Goal: Information Seeking & Learning: Learn about a topic

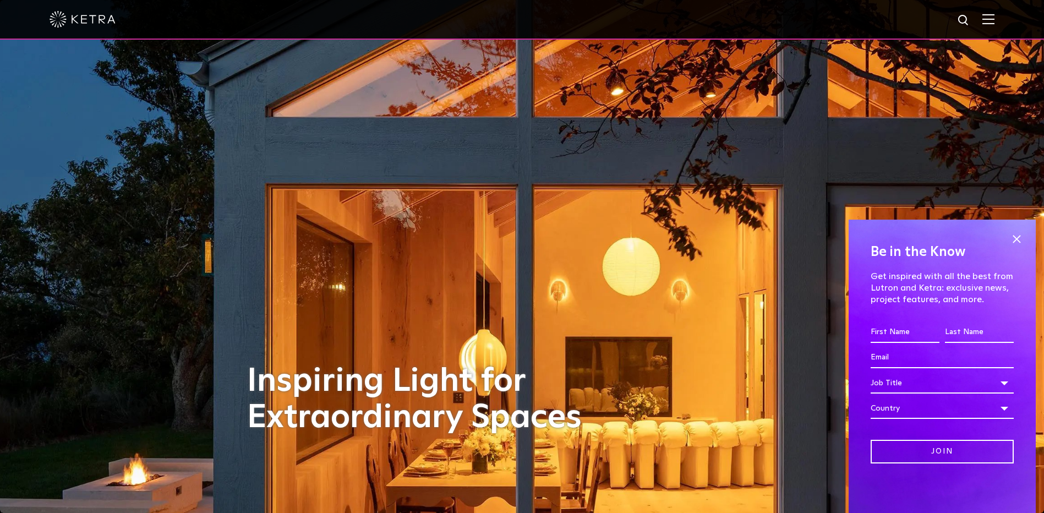
click at [993, 9] on div at bounding box center [522, 19] width 945 height 39
click at [994, 23] on img at bounding box center [988, 19] width 12 height 10
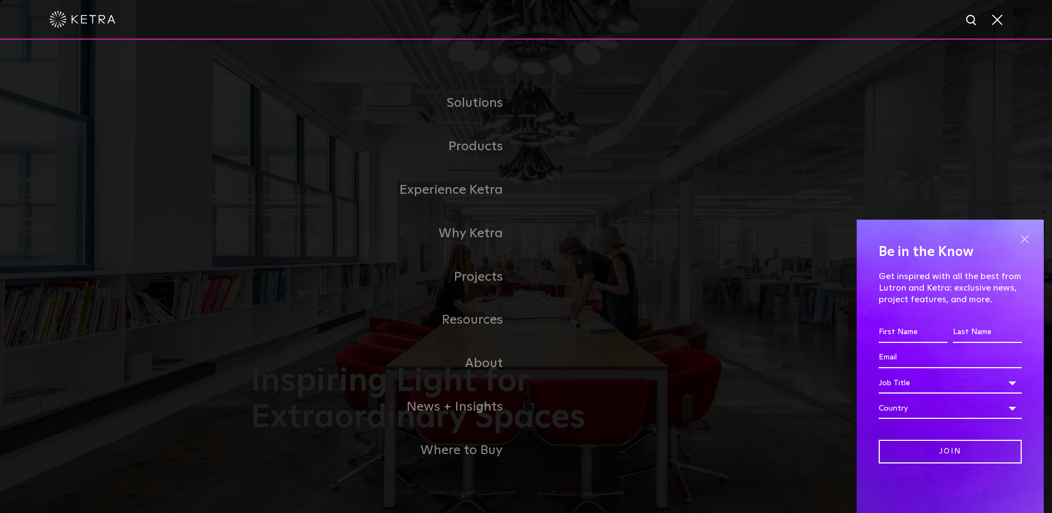
click at [1024, 238] on span at bounding box center [1024, 239] width 17 height 17
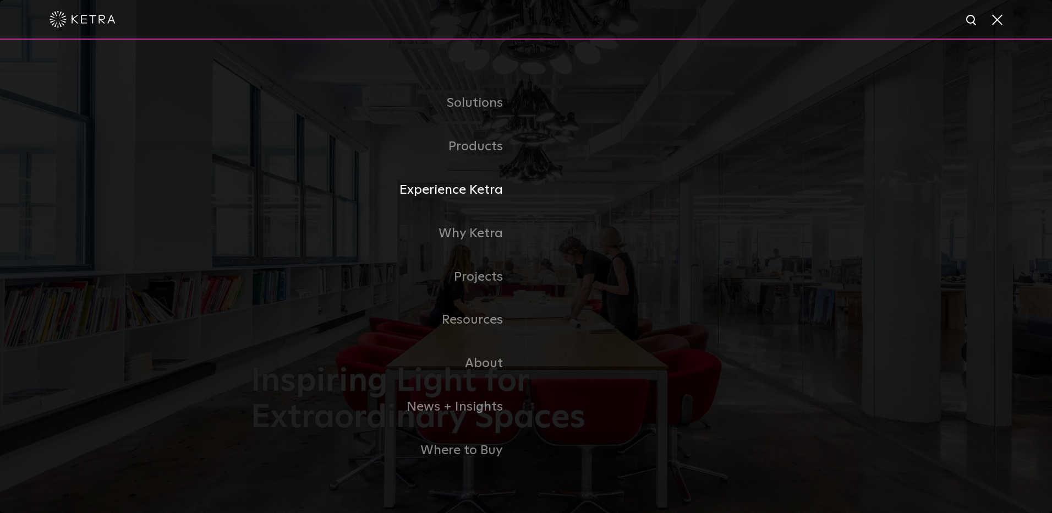
click at [451, 198] on link "Experience Ketra" at bounding box center [388, 189] width 275 height 43
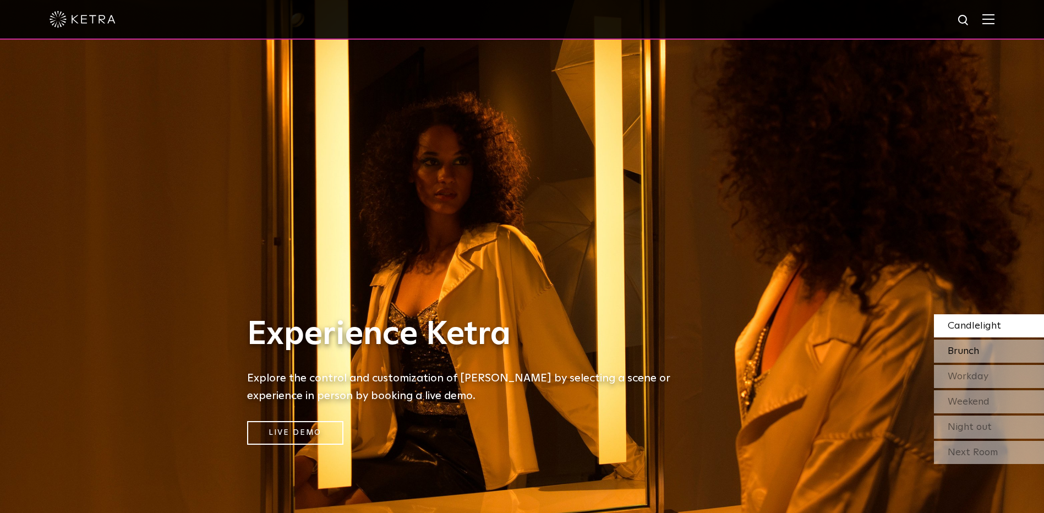
click at [940, 352] on div "Brunch" at bounding box center [989, 350] width 110 height 23
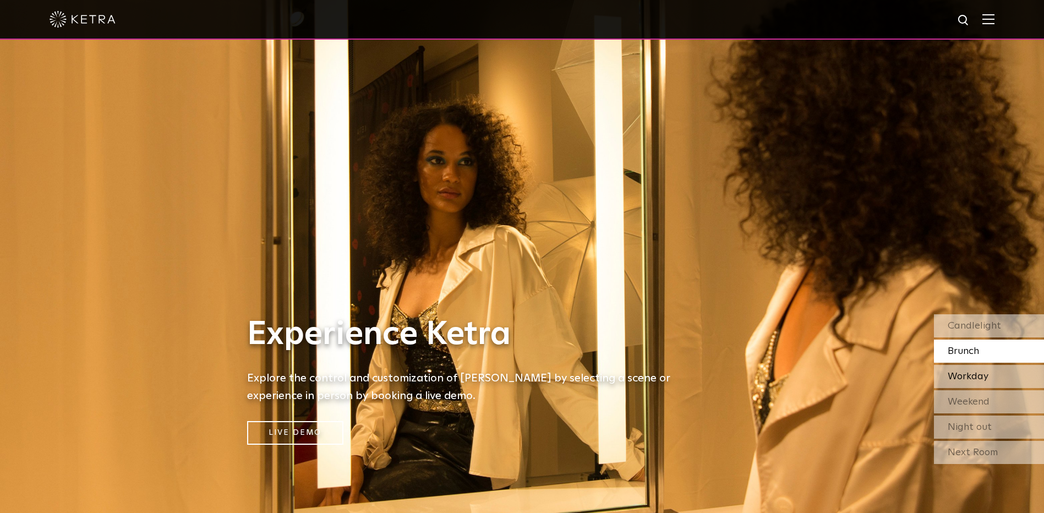
click at [961, 376] on span "Workday" at bounding box center [967, 376] width 41 height 10
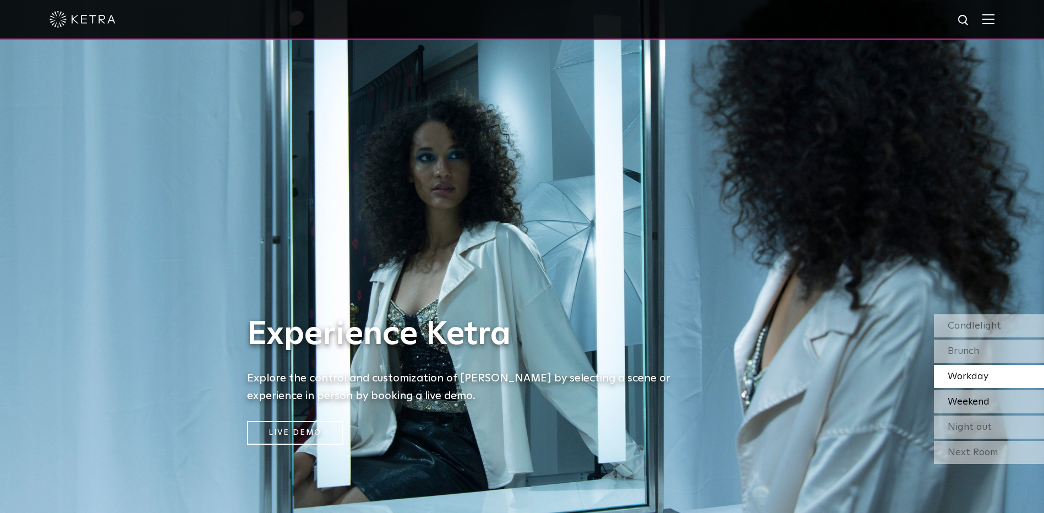
click at [965, 403] on span "Weekend" at bounding box center [968, 402] width 42 height 10
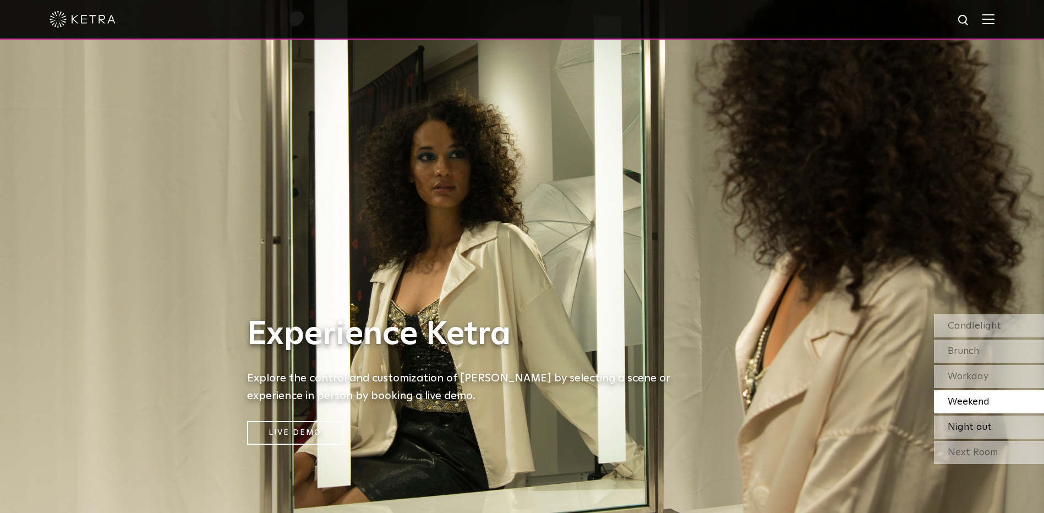
click at [962, 427] on span "Night out" at bounding box center [969, 427] width 44 height 10
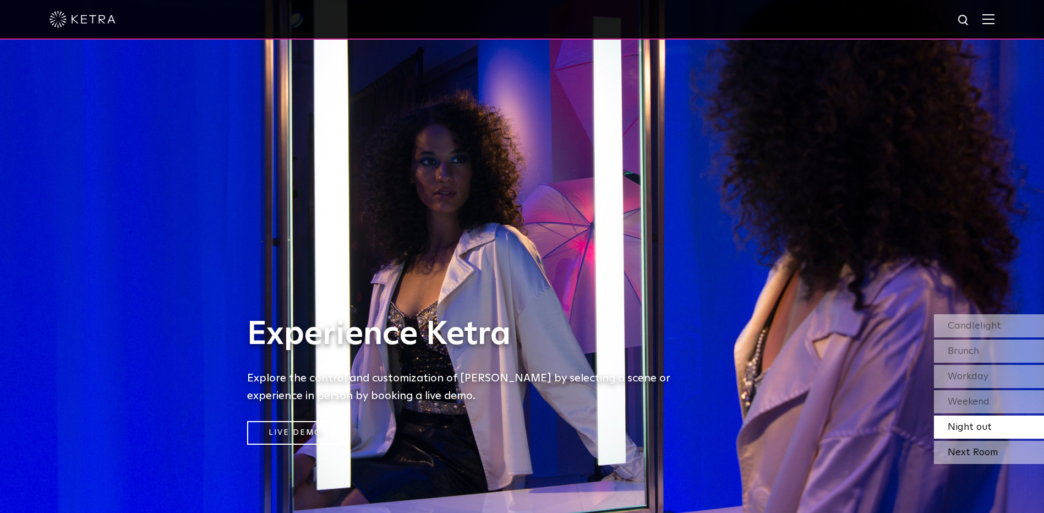
click at [965, 449] on div "Next Room" at bounding box center [989, 452] width 110 height 23
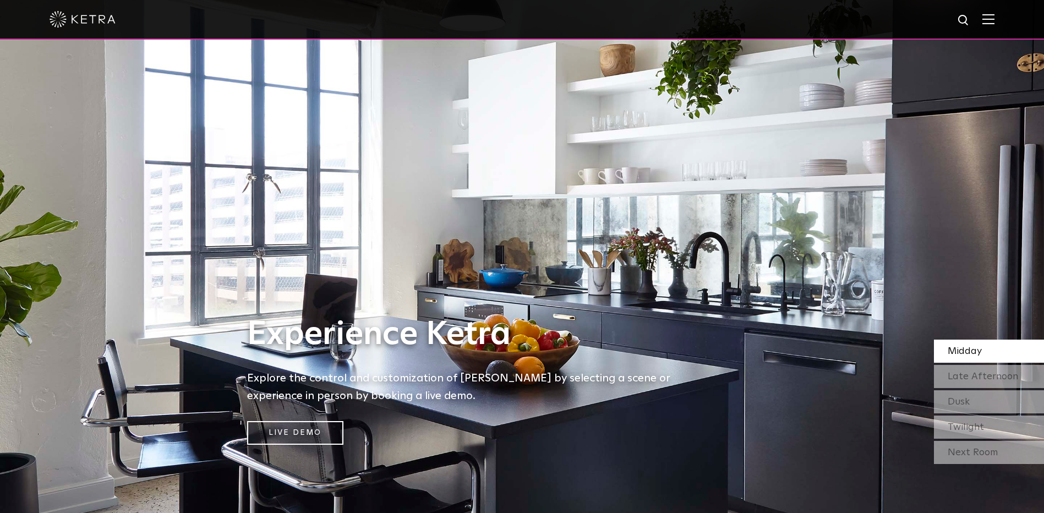
click at [989, 26] on div at bounding box center [522, 19] width 945 height 39
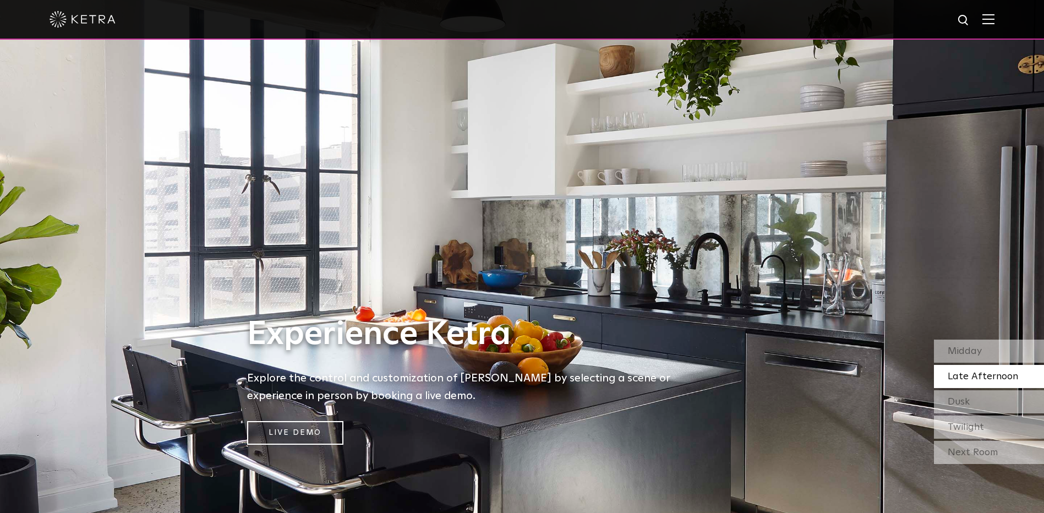
click at [994, 11] on div at bounding box center [522, 19] width 945 height 39
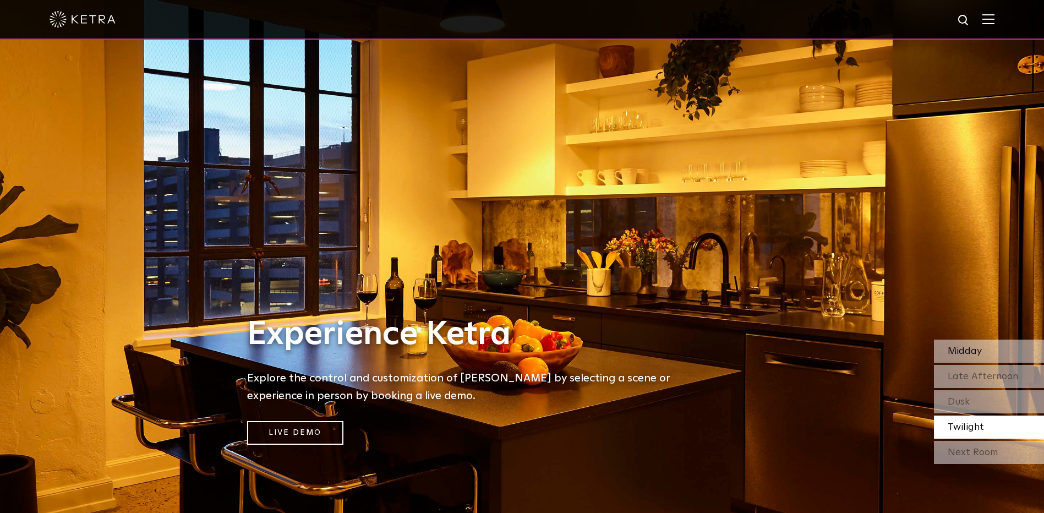
click at [964, 354] on span "Midday" at bounding box center [964, 351] width 34 height 10
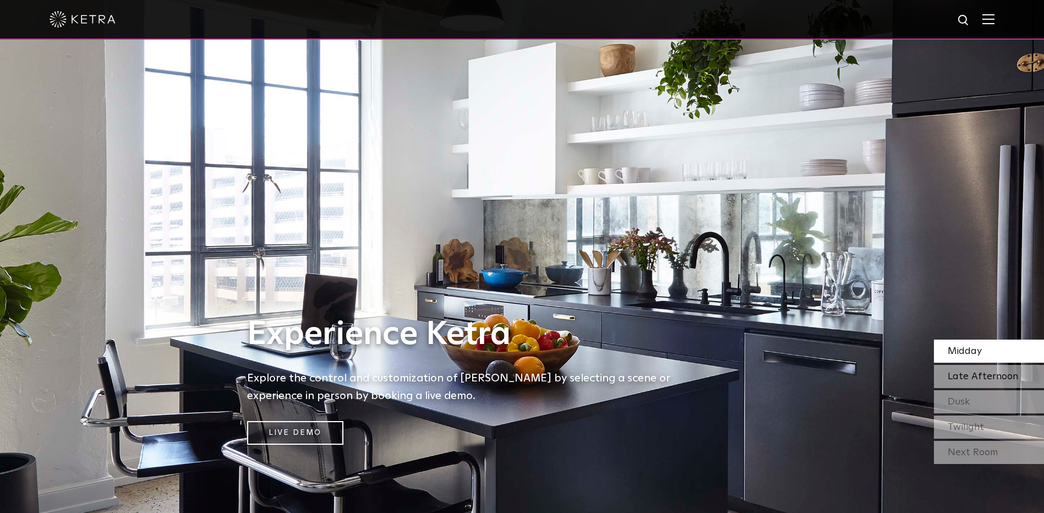
click at [953, 377] on span "Late Afternoon" at bounding box center [982, 376] width 70 height 10
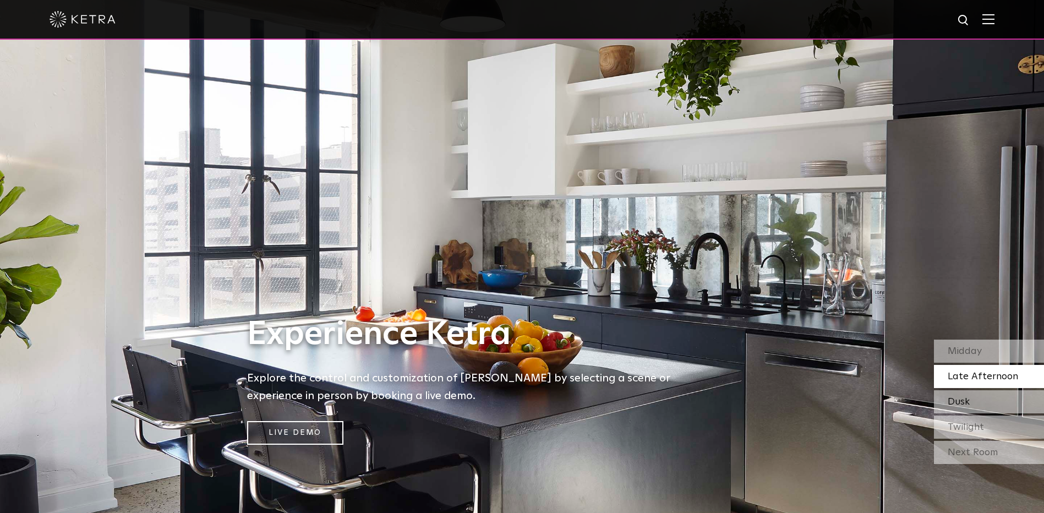
click at [953, 402] on span "Dusk" at bounding box center [958, 402] width 22 height 10
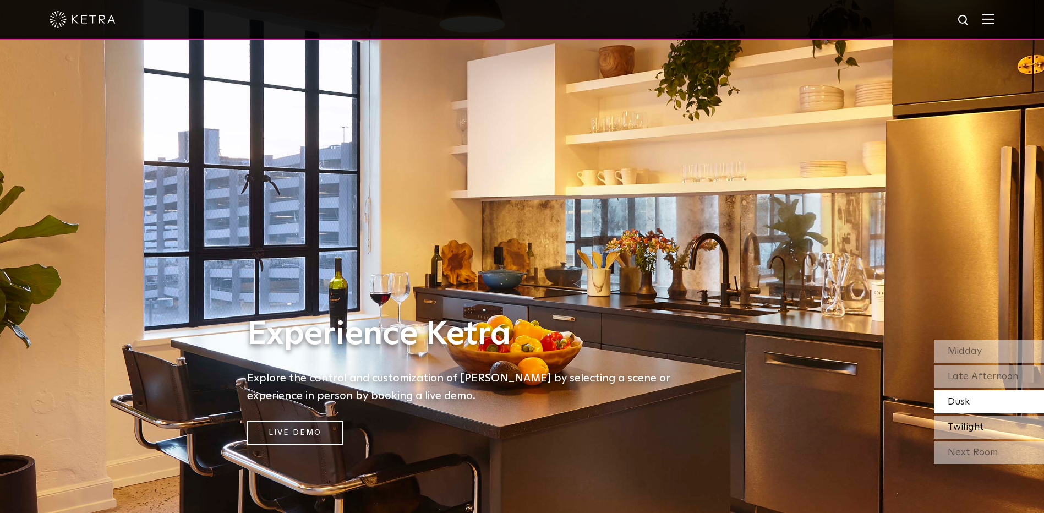
click at [953, 428] on span "Twilight" at bounding box center [965, 427] width 36 height 10
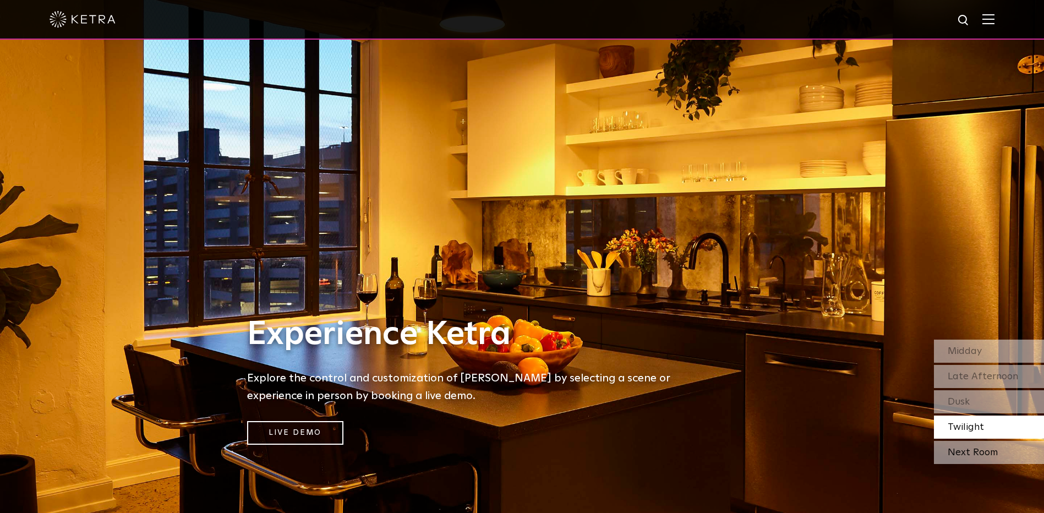
click at [960, 451] on div "Next Room" at bounding box center [989, 452] width 110 height 23
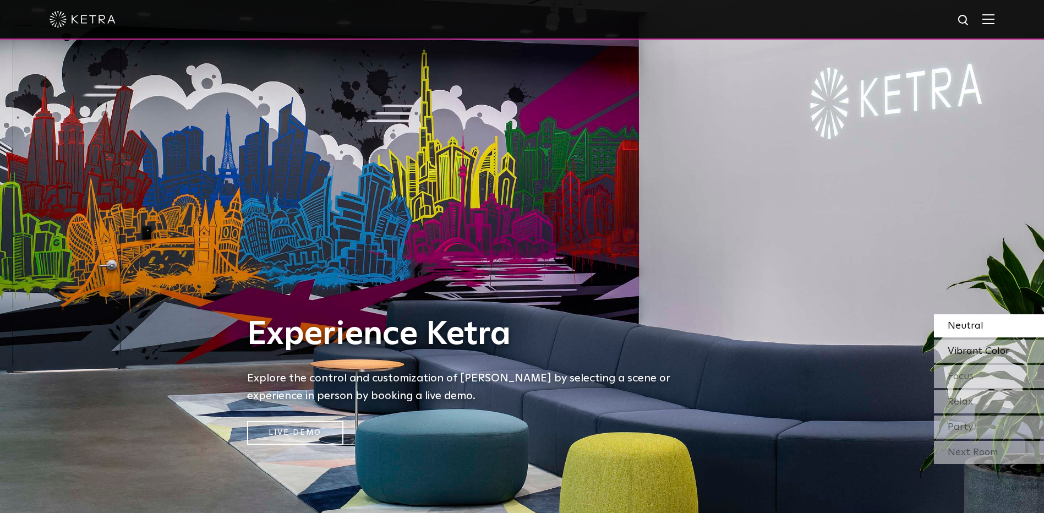
click at [961, 352] on span "Vibrant Color" at bounding box center [978, 351] width 62 height 10
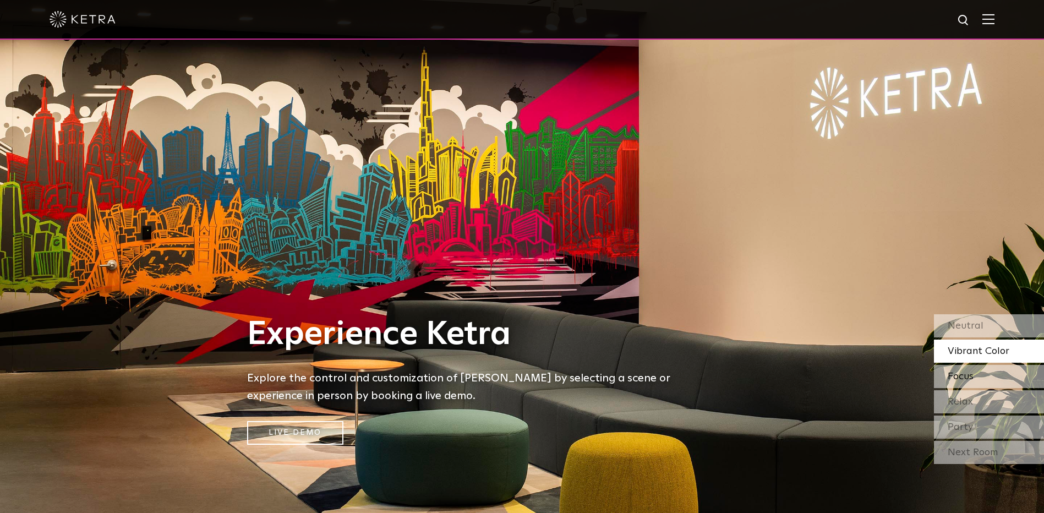
click at [960, 383] on div "Focus" at bounding box center [989, 376] width 110 height 23
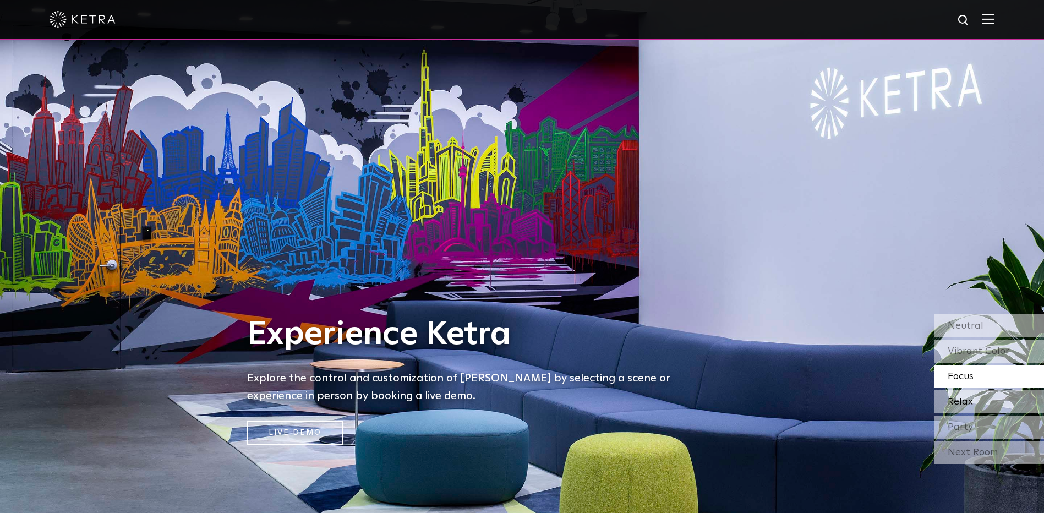
click at [960, 400] on span "Relax" at bounding box center [959, 402] width 25 height 10
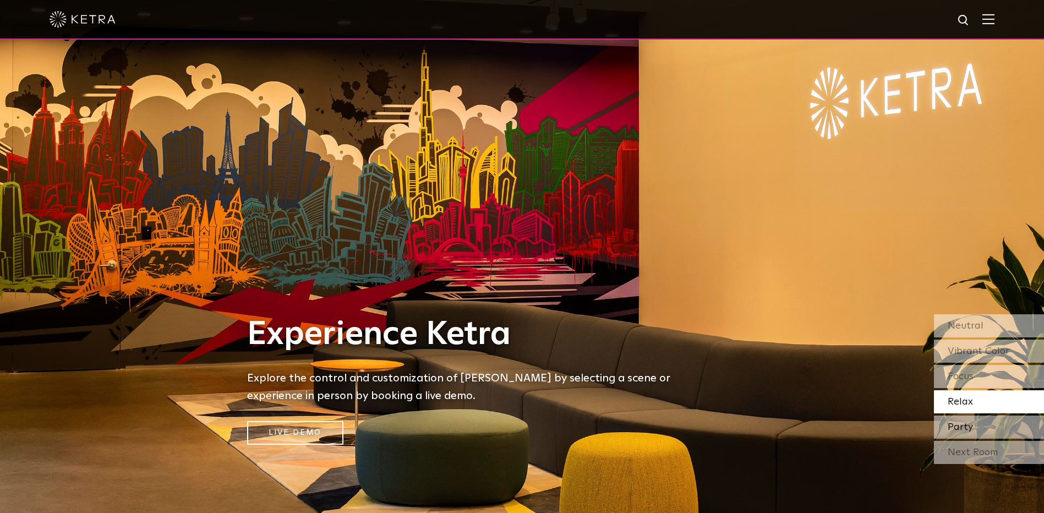
click at [958, 424] on span "Party" at bounding box center [959, 427] width 25 height 10
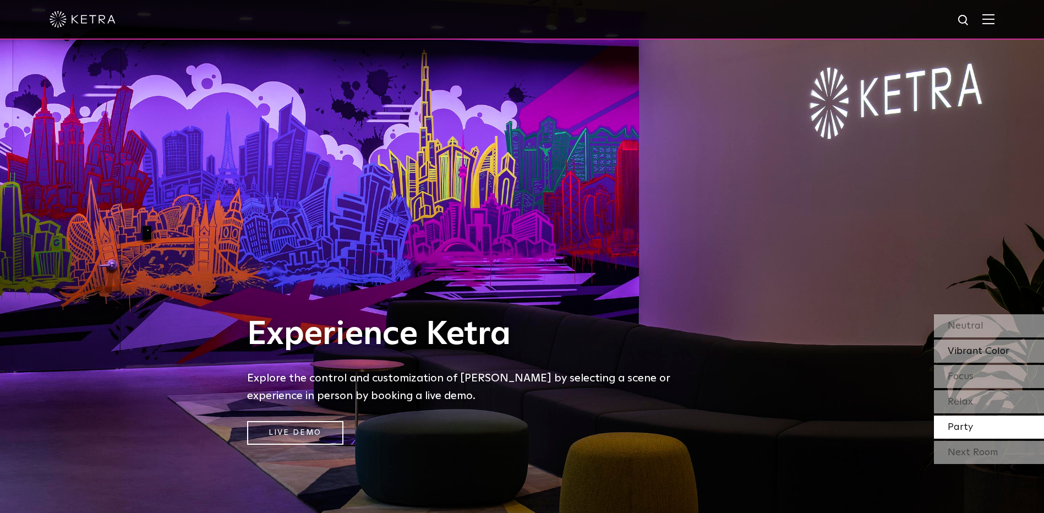
click at [954, 353] on span "Vibrant Color" at bounding box center [978, 351] width 62 height 10
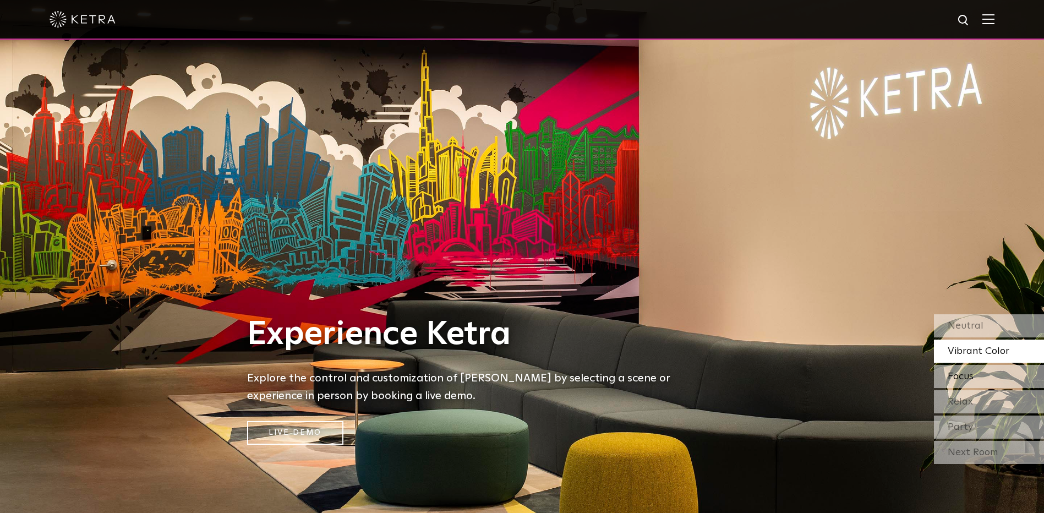
click at [959, 381] on span "Focus" at bounding box center [960, 376] width 26 height 10
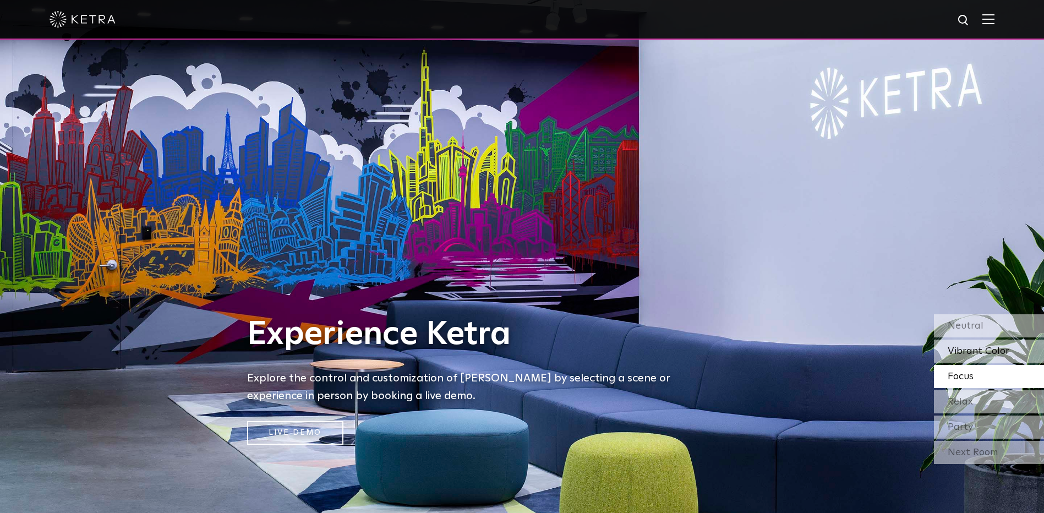
click at [952, 350] on span "Vibrant Color" at bounding box center [978, 351] width 62 height 10
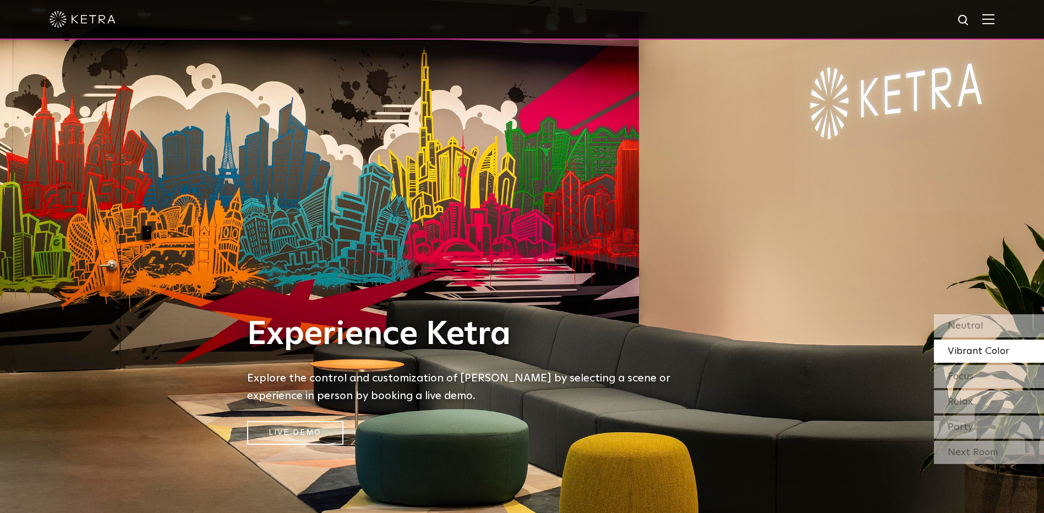
click at [994, 17] on img at bounding box center [988, 19] width 12 height 10
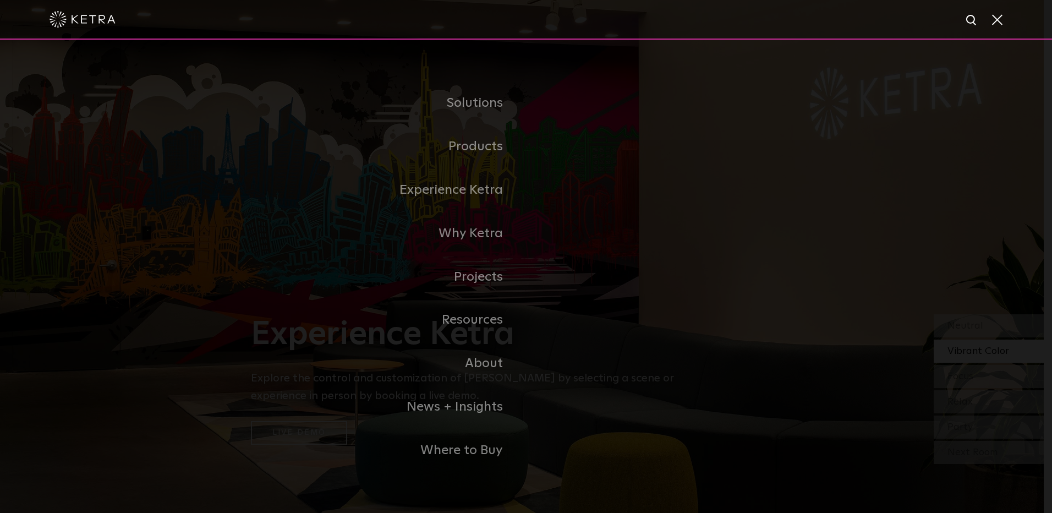
click at [995, 21] on span at bounding box center [996, 19] width 12 height 11
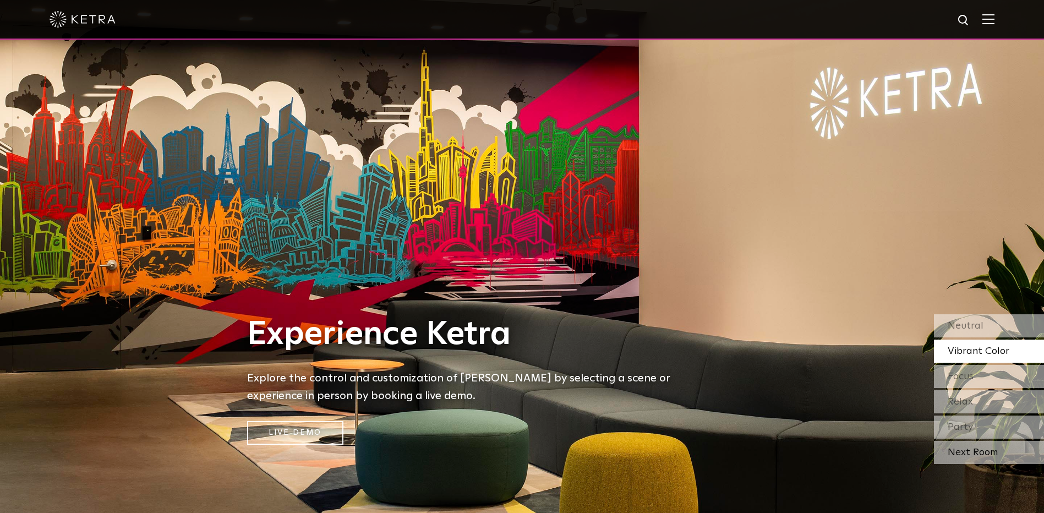
click at [958, 453] on div "Next Room" at bounding box center [989, 452] width 110 height 23
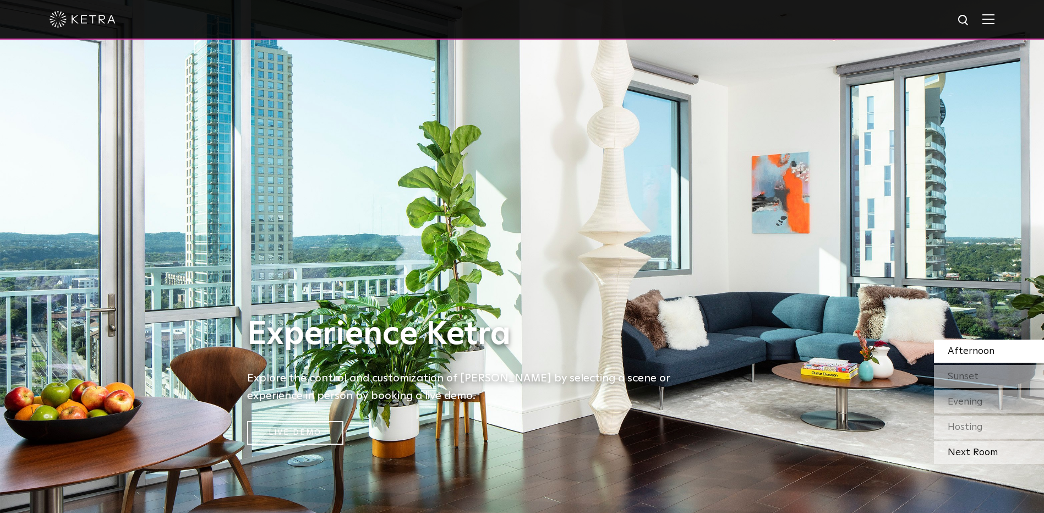
click at [961, 454] on div "Next Room" at bounding box center [989, 452] width 110 height 23
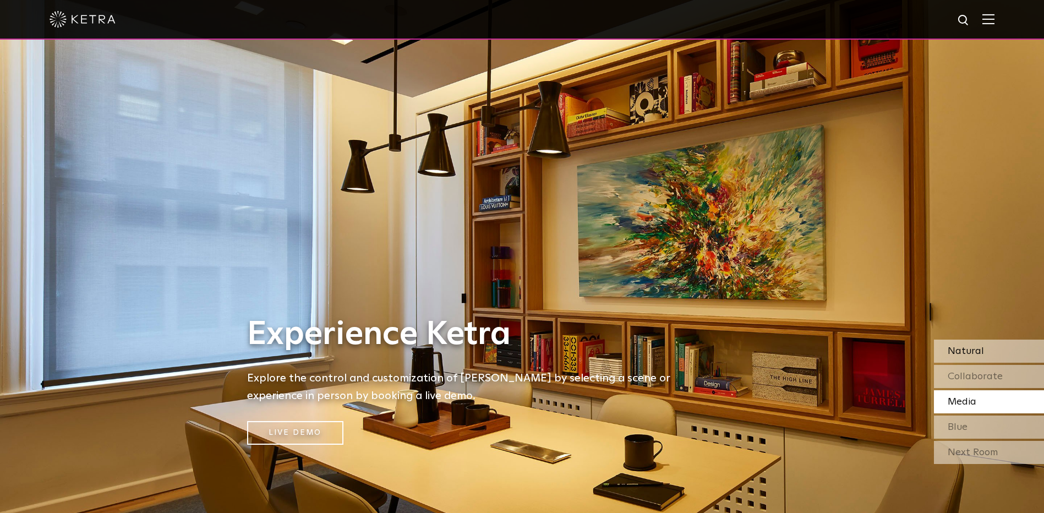
click at [966, 346] on span "Natural" at bounding box center [965, 351] width 36 height 10
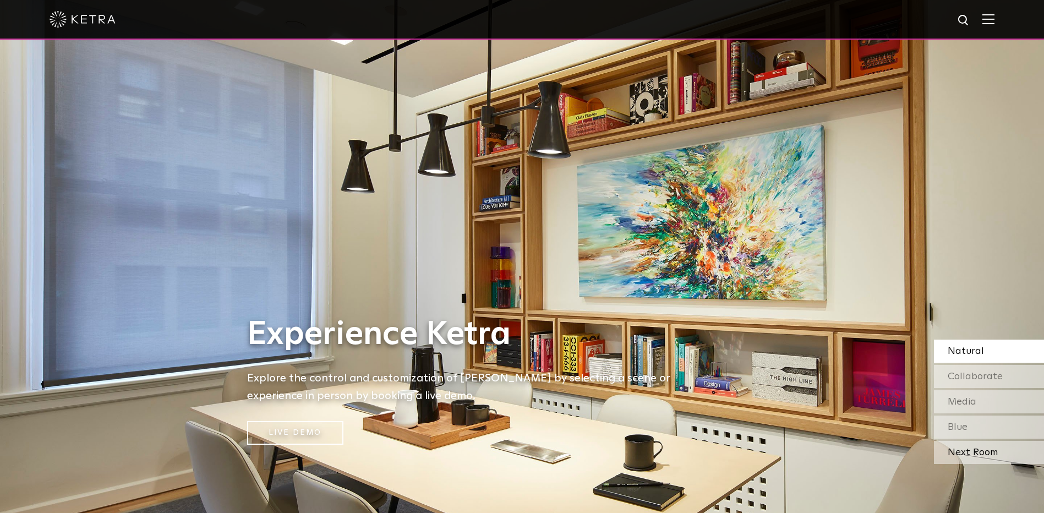
click at [958, 451] on div "Next Room" at bounding box center [989, 452] width 110 height 23
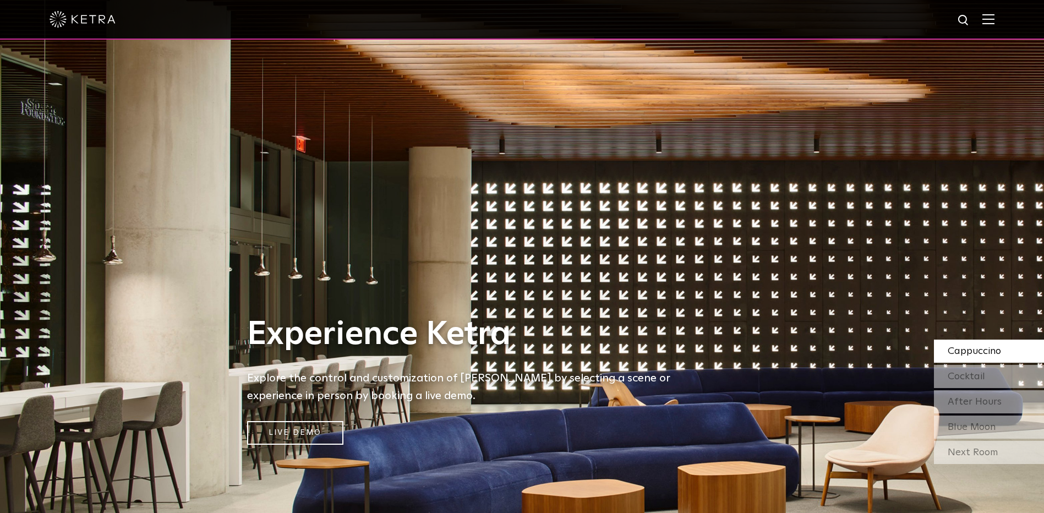
click at [958, 451] on div "Next Room" at bounding box center [989, 452] width 110 height 23
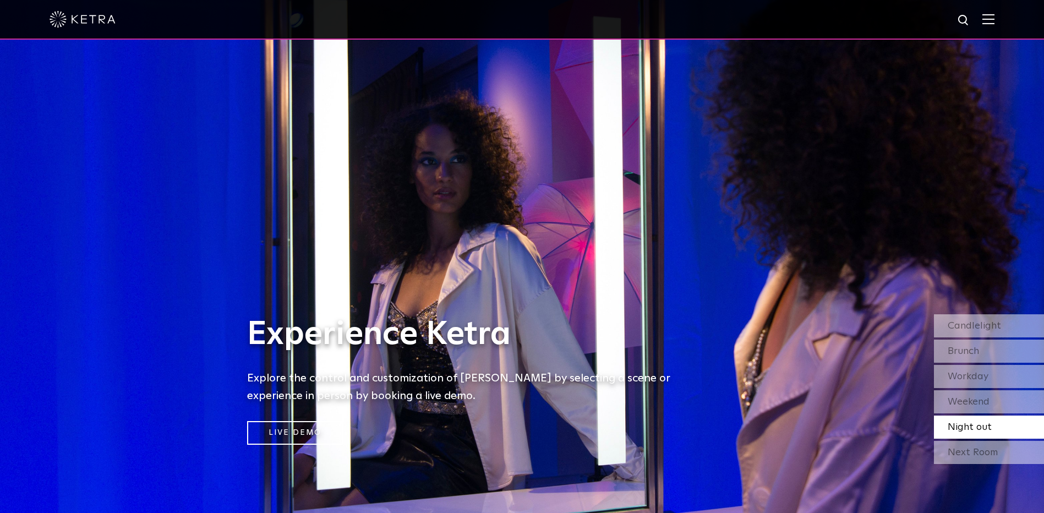
click at [958, 451] on div "Next Room" at bounding box center [989, 452] width 110 height 23
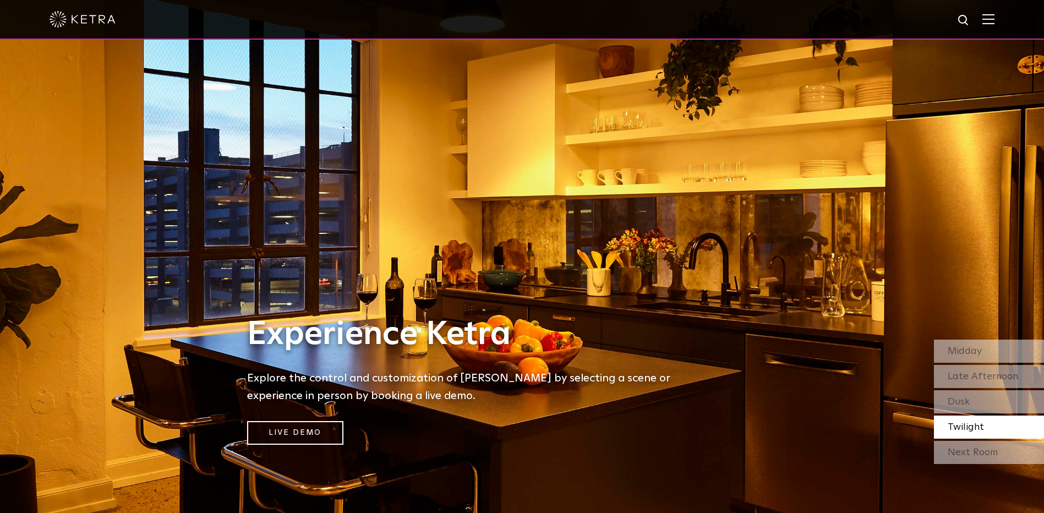
click at [958, 451] on div "Next Room" at bounding box center [989, 452] width 110 height 23
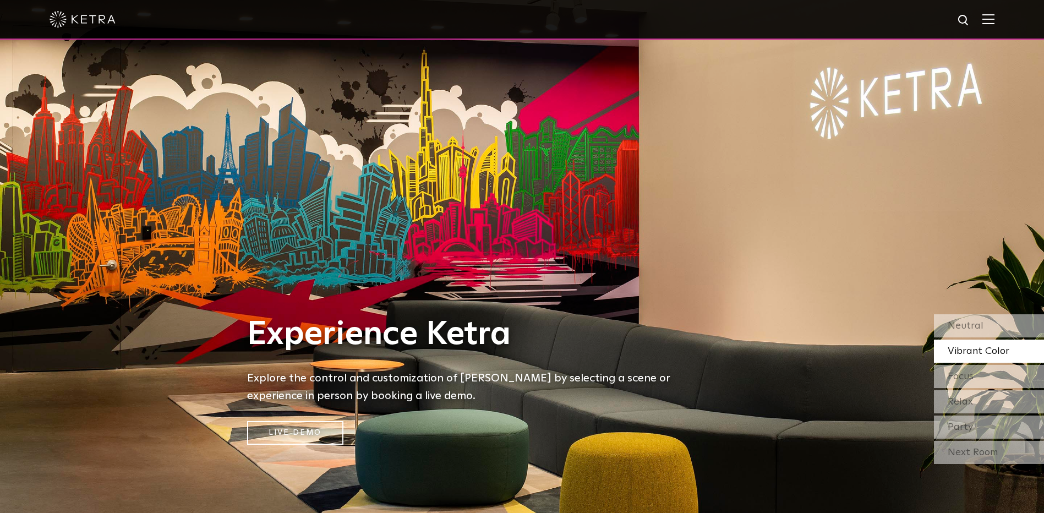
click at [994, 12] on div at bounding box center [522, 19] width 945 height 39
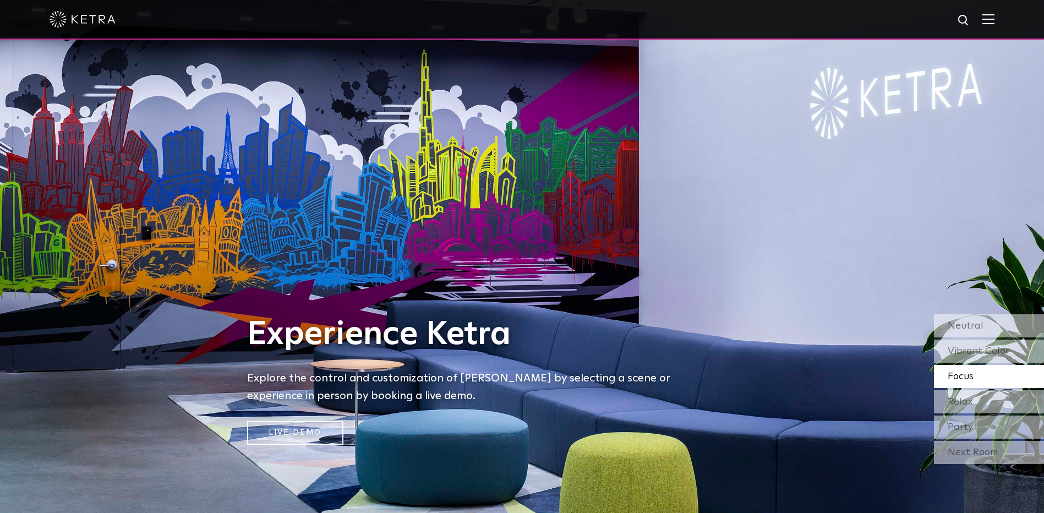
click at [994, 18] on img at bounding box center [988, 19] width 12 height 10
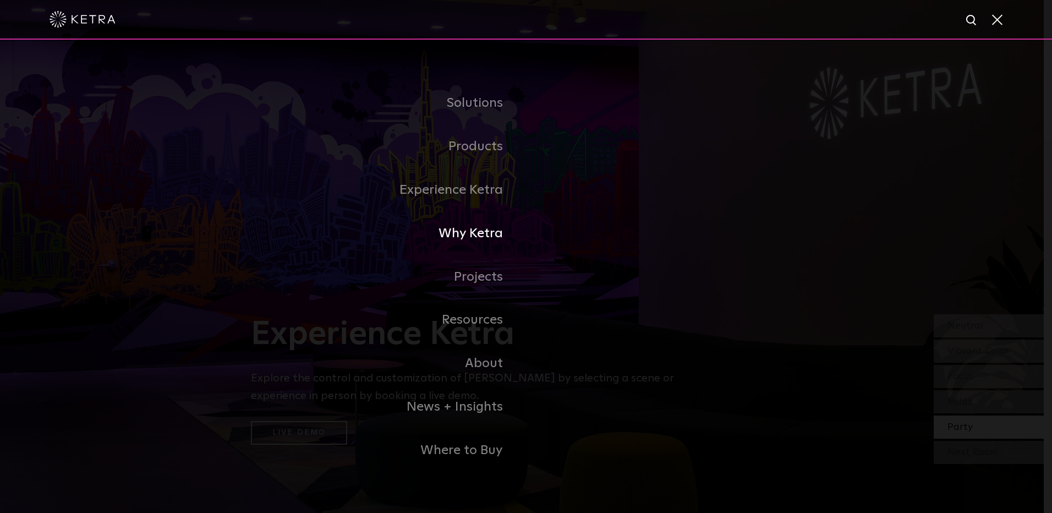
click at [473, 236] on link "Why Ketra" at bounding box center [388, 233] width 275 height 43
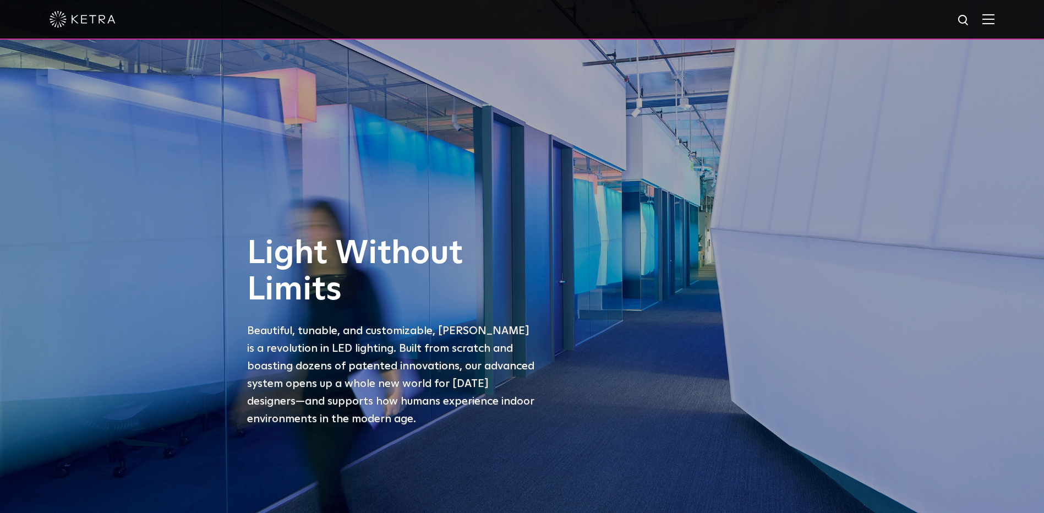
click at [994, 14] on img at bounding box center [988, 19] width 12 height 10
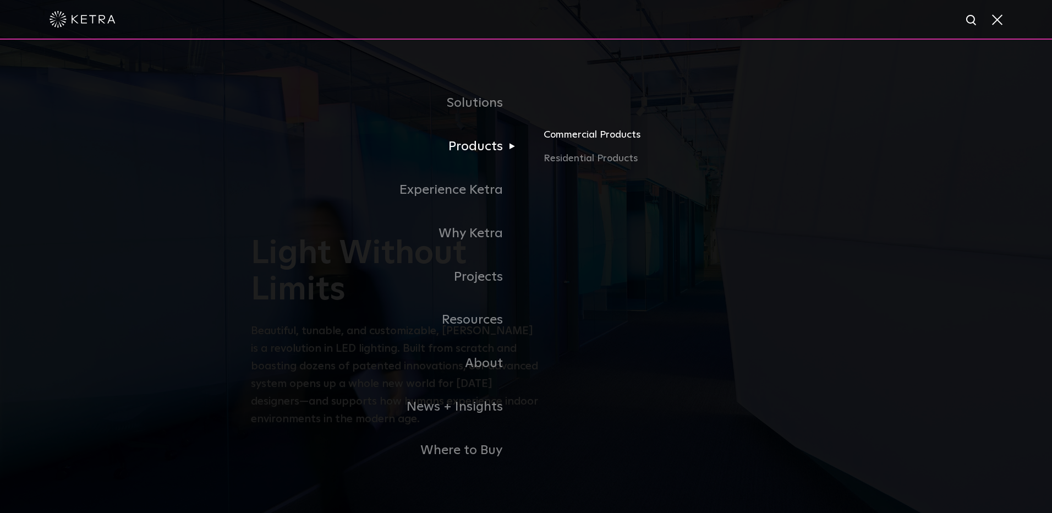
click at [551, 139] on link "Commercial Products" at bounding box center [672, 139] width 257 height 24
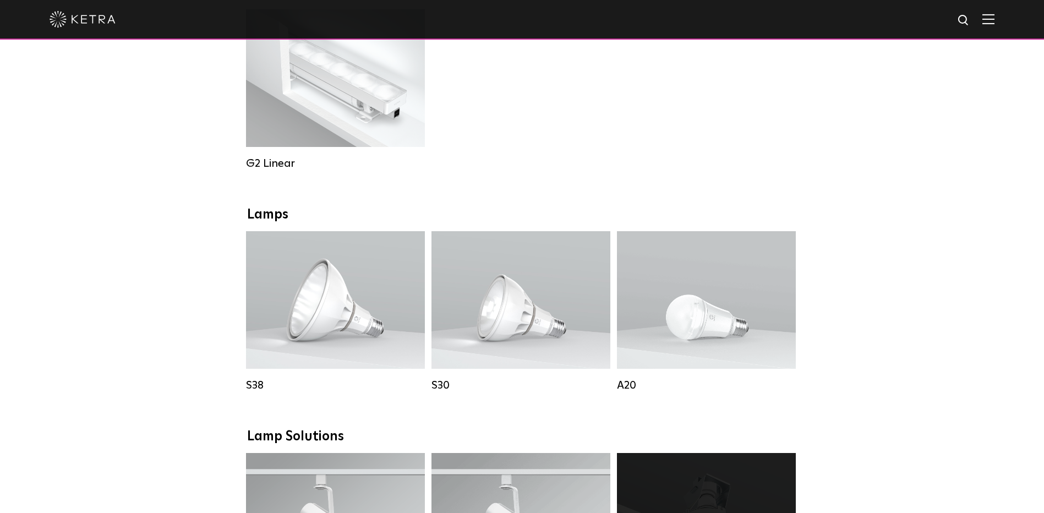
scroll to position [275, 0]
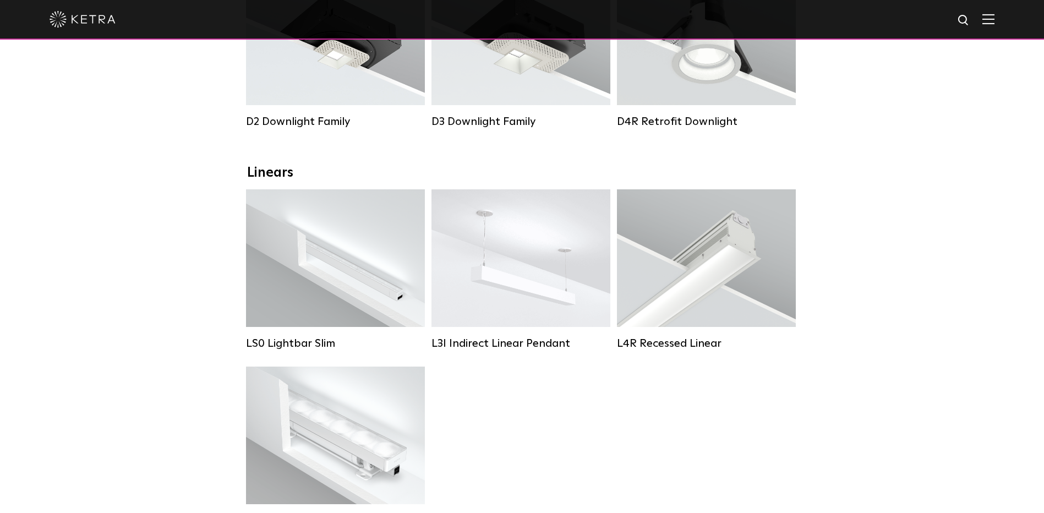
click at [989, 23] on div at bounding box center [522, 19] width 945 height 39
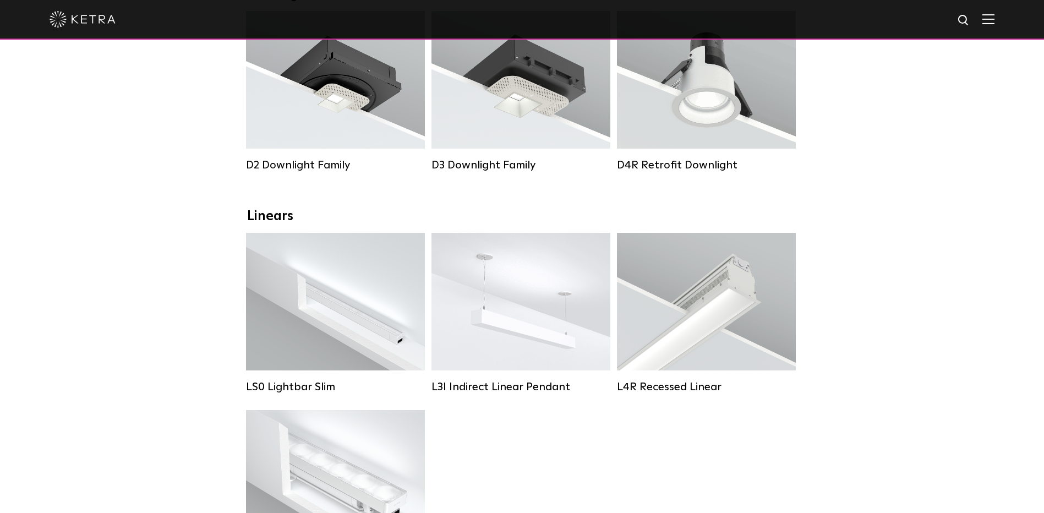
scroll to position [0, 0]
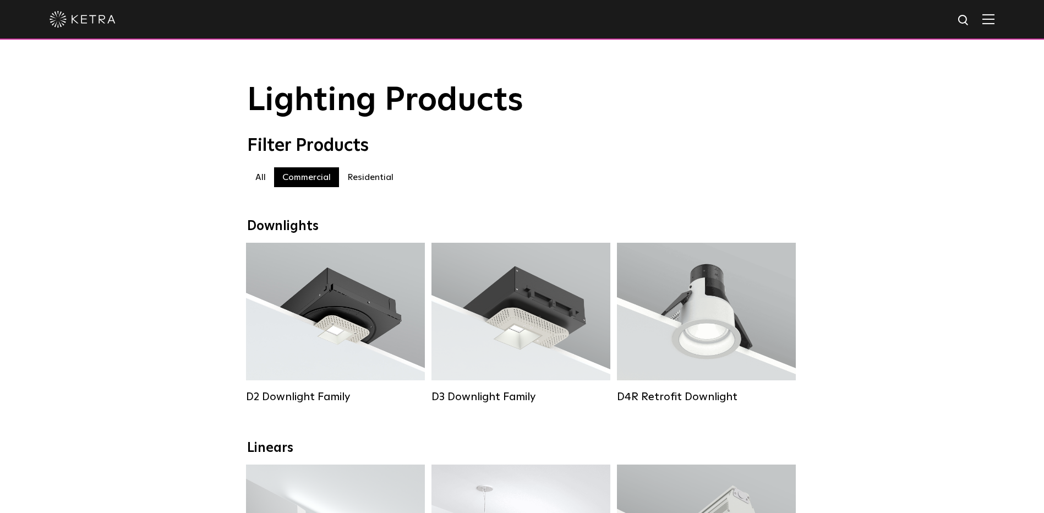
click at [988, 19] on div at bounding box center [522, 19] width 945 height 39
click at [994, 20] on img at bounding box center [988, 19] width 12 height 10
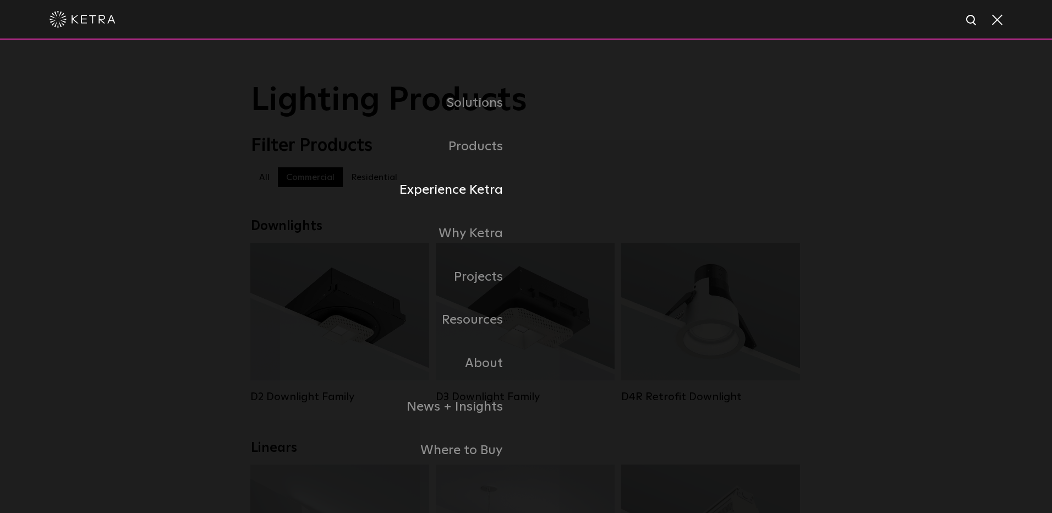
click at [484, 191] on link "Experience Ketra" at bounding box center [388, 189] width 275 height 43
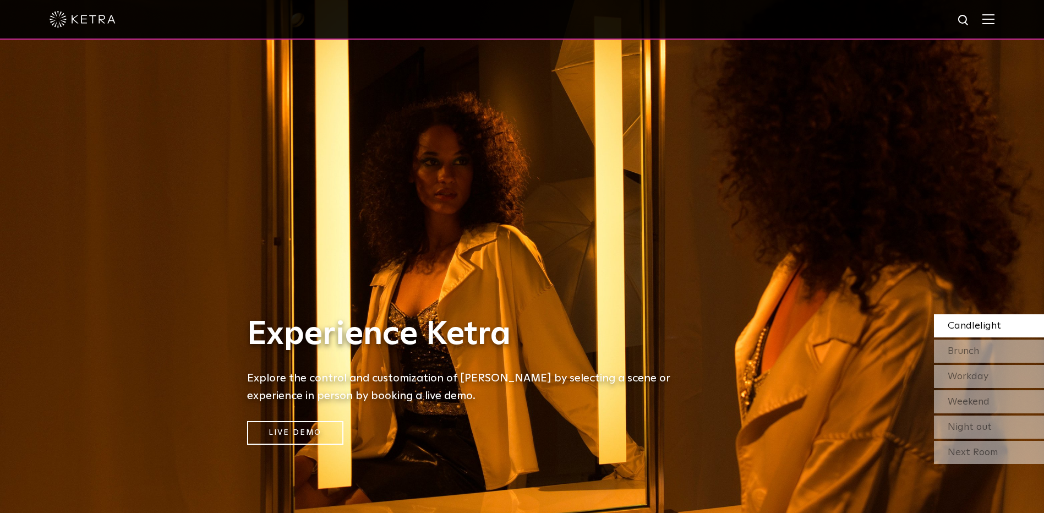
click at [994, 19] on img at bounding box center [988, 19] width 12 height 10
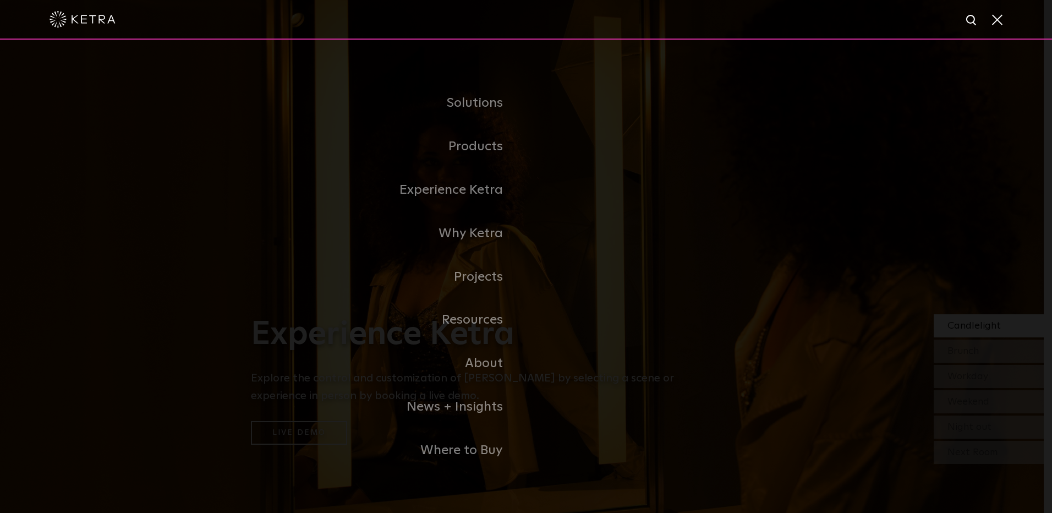
click at [997, 19] on span at bounding box center [996, 19] width 12 height 11
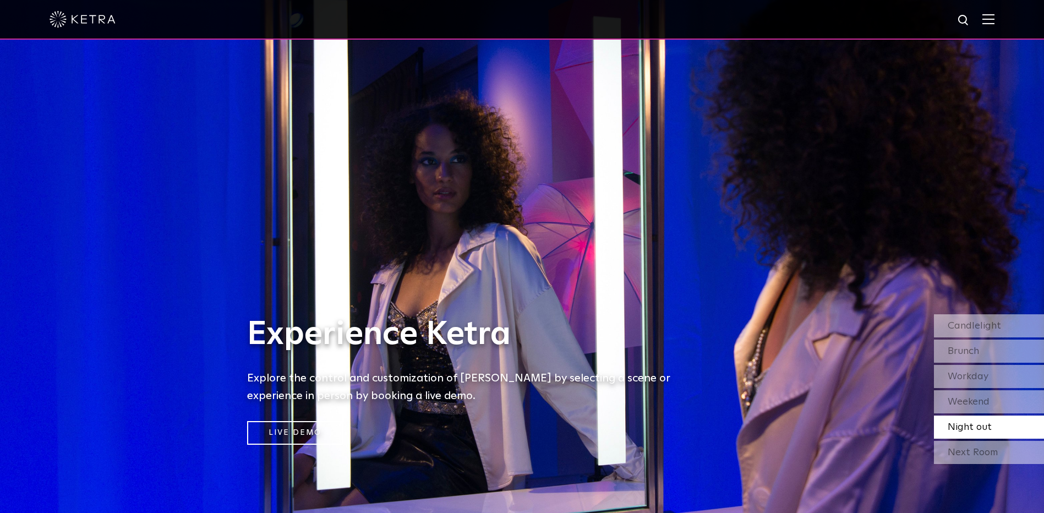
click at [994, 19] on img at bounding box center [988, 19] width 12 height 10
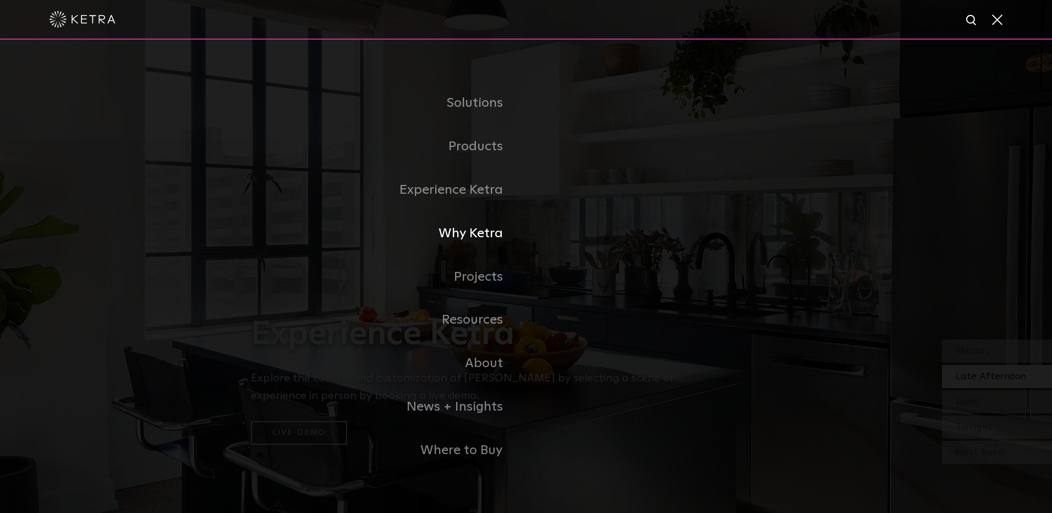
click at [484, 235] on link "Why Ketra" at bounding box center [388, 233] width 275 height 43
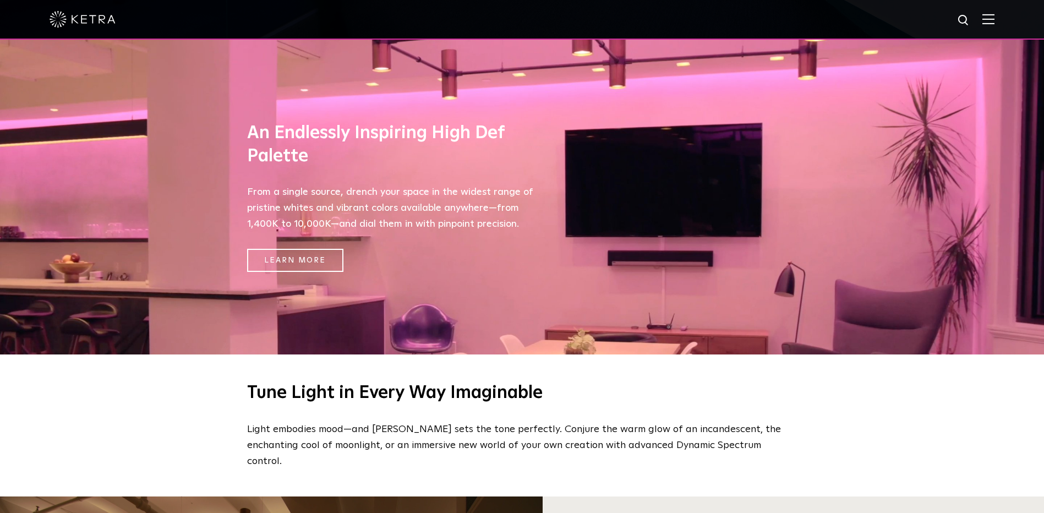
scroll to position [495, 0]
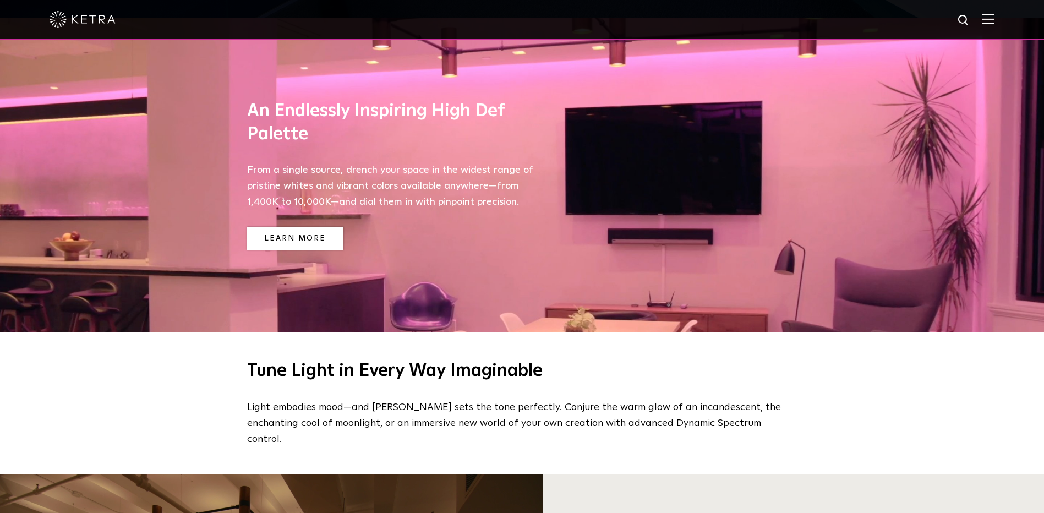
click at [309, 240] on link "Learn More" at bounding box center [295, 239] width 96 height 24
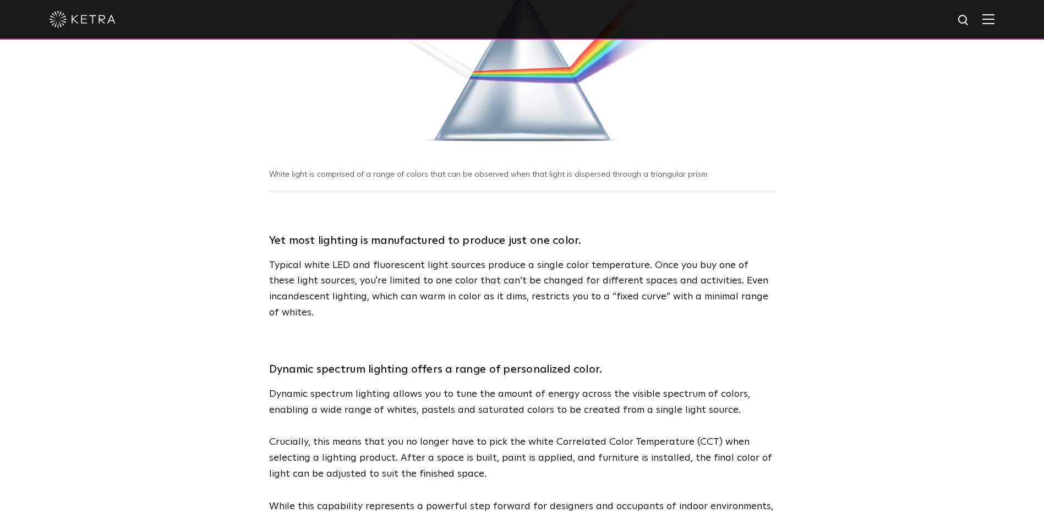
scroll to position [330, 0]
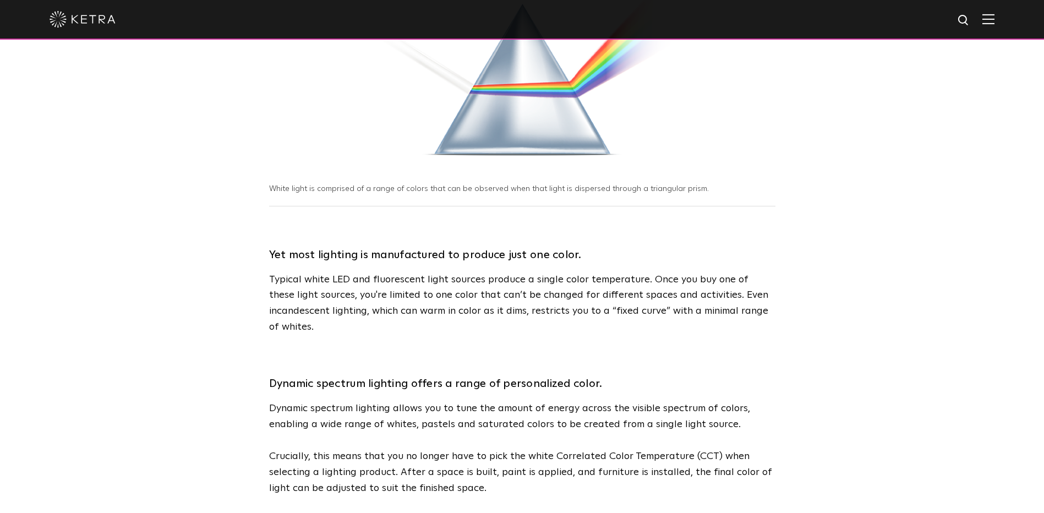
click at [994, 24] on img at bounding box center [988, 19] width 12 height 10
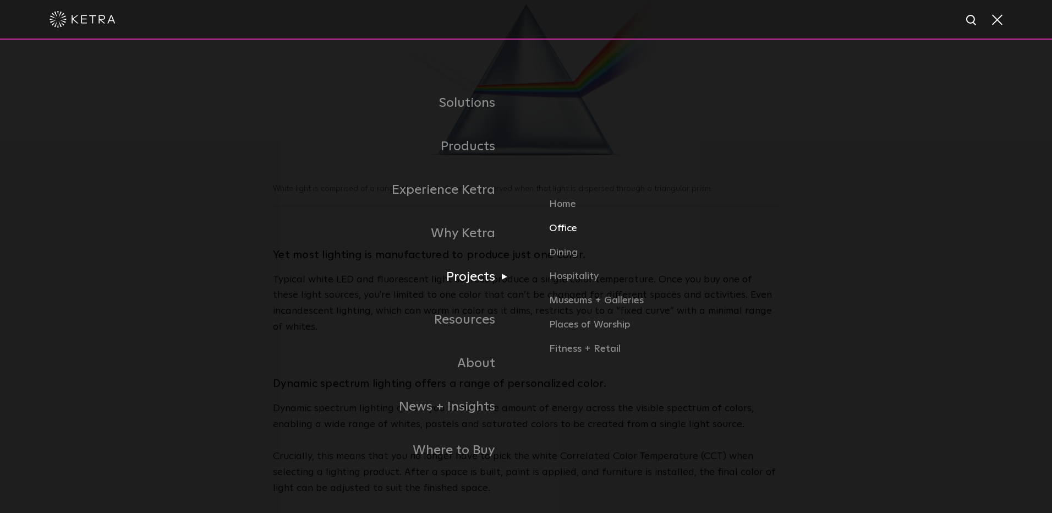
click at [563, 231] on link "Office" at bounding box center [722, 233] width 346 height 24
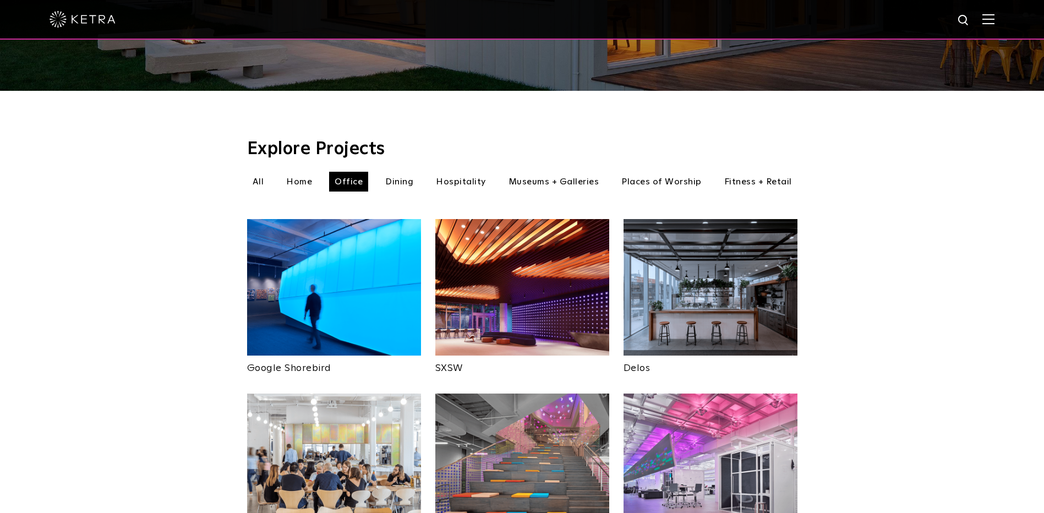
scroll to position [275, 0]
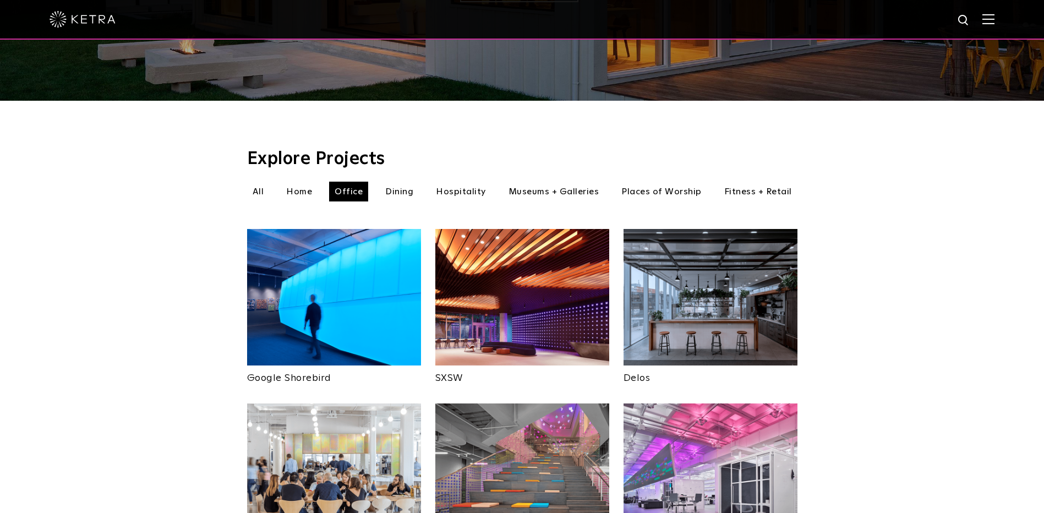
click at [742, 182] on li "Fitness + Retail" at bounding box center [758, 192] width 79 height 20
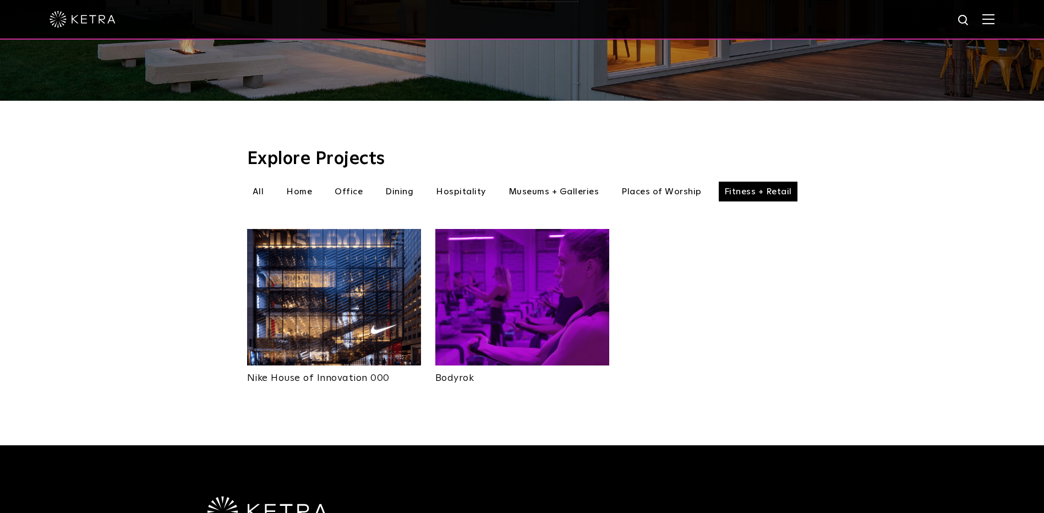
click at [660, 182] on li "Places of Worship" at bounding box center [661, 192] width 91 height 20
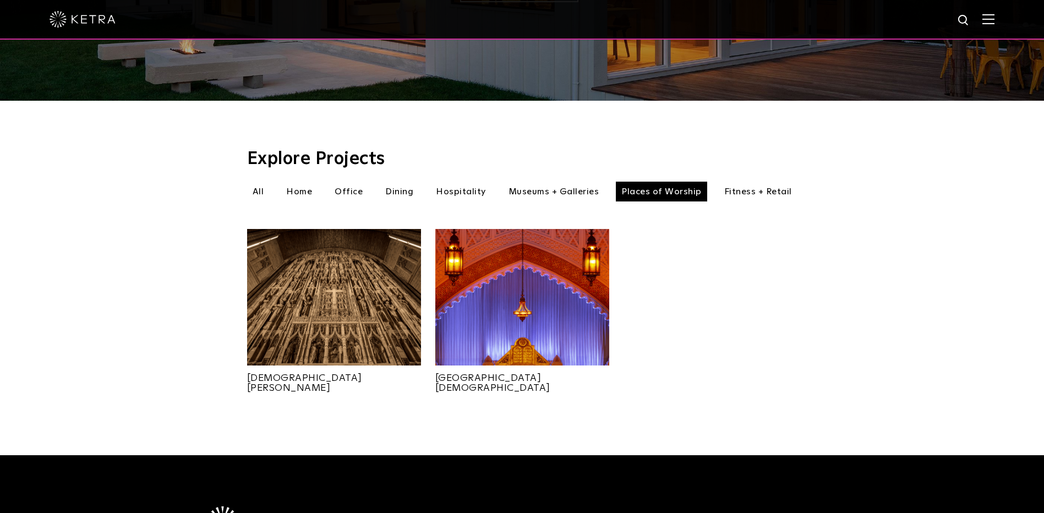
click at [565, 182] on li "Museums + Galleries" at bounding box center [554, 192] width 102 height 20
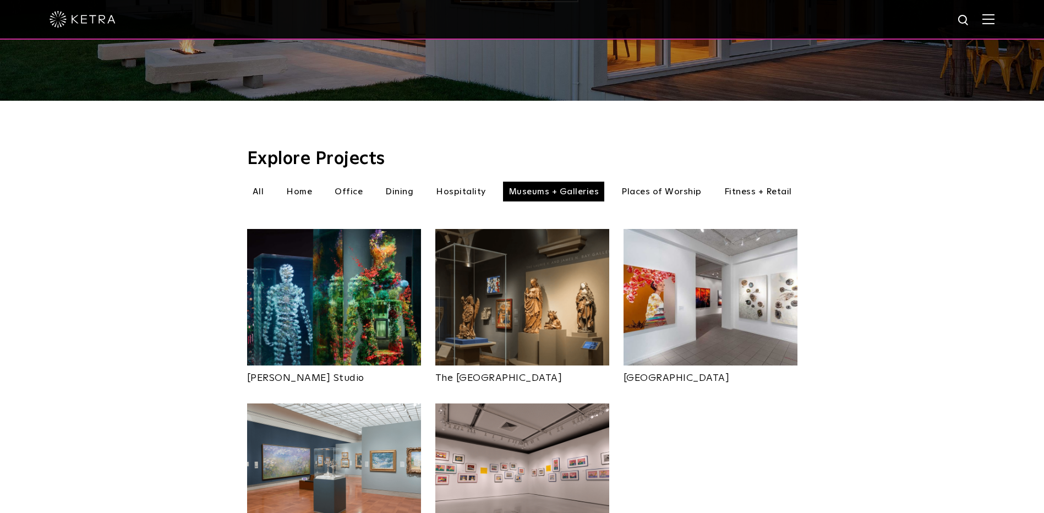
click at [461, 182] on li "Hospitality" at bounding box center [460, 192] width 61 height 20
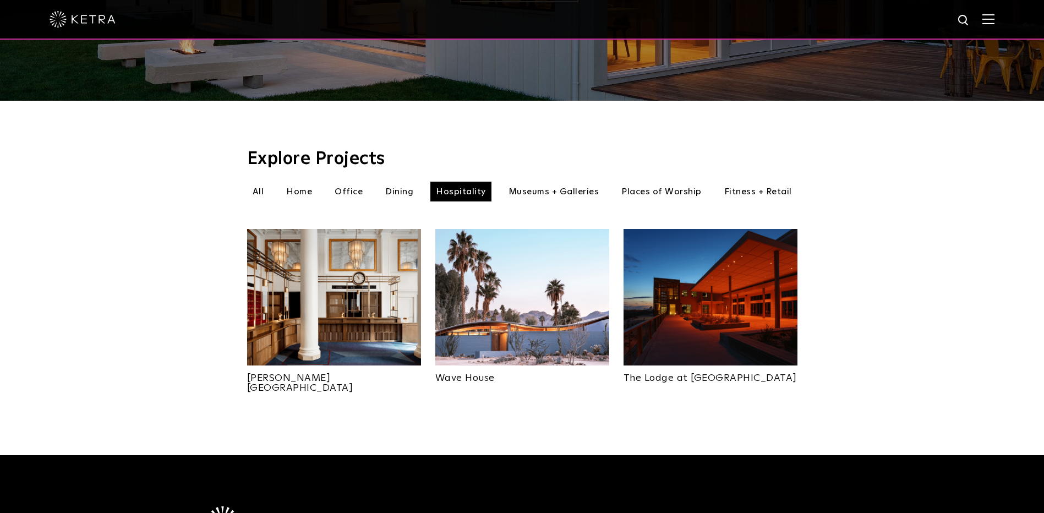
click at [354, 182] on li "Office" at bounding box center [348, 192] width 39 height 20
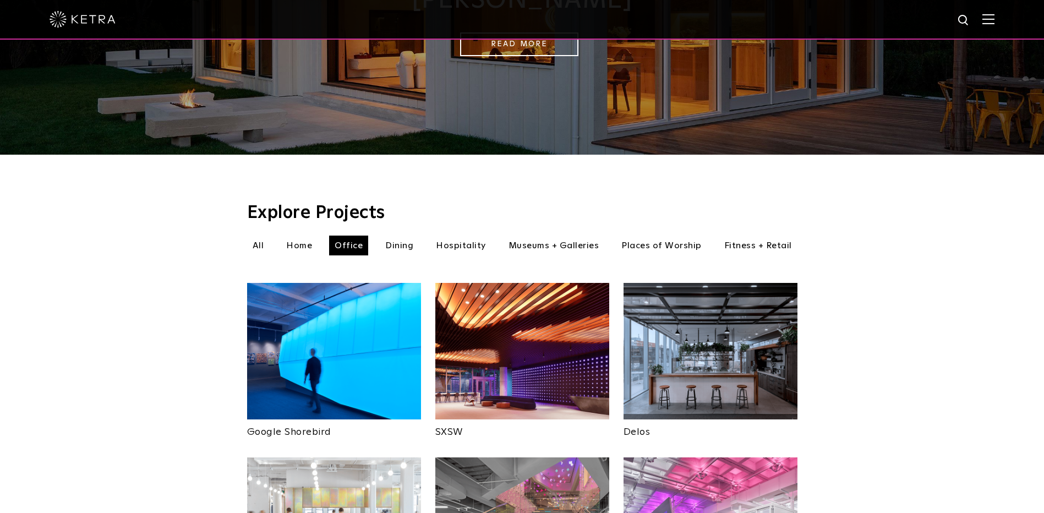
scroll to position [220, 0]
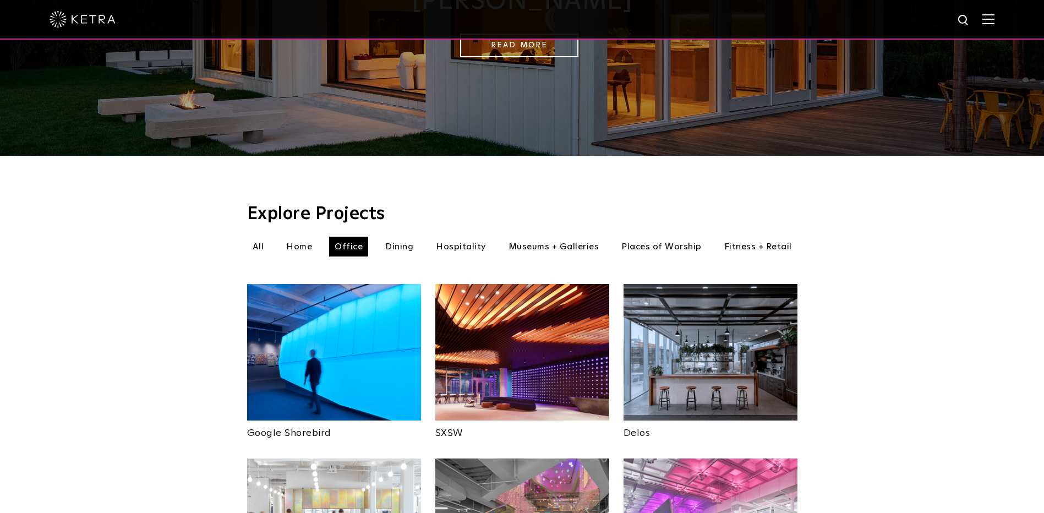
click at [993, 21] on img at bounding box center [988, 19] width 12 height 10
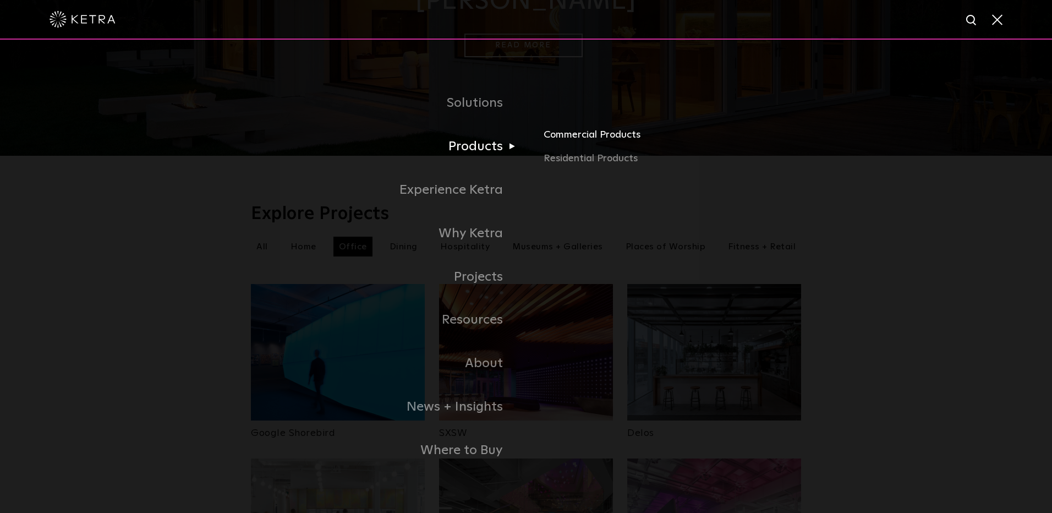
click at [567, 138] on link "Commercial Products" at bounding box center [672, 139] width 257 height 24
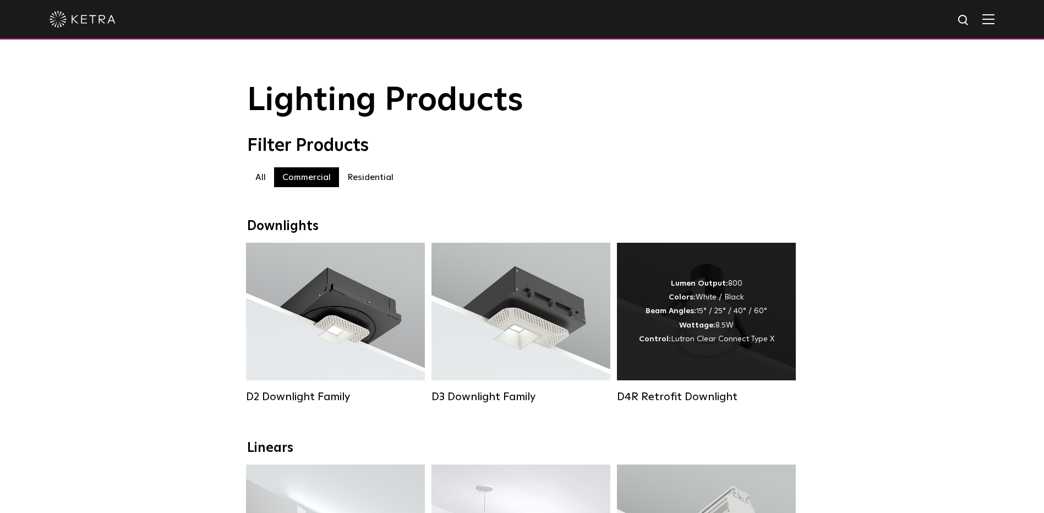
click at [693, 329] on strong "Wattage:" at bounding box center [697, 325] width 36 height 8
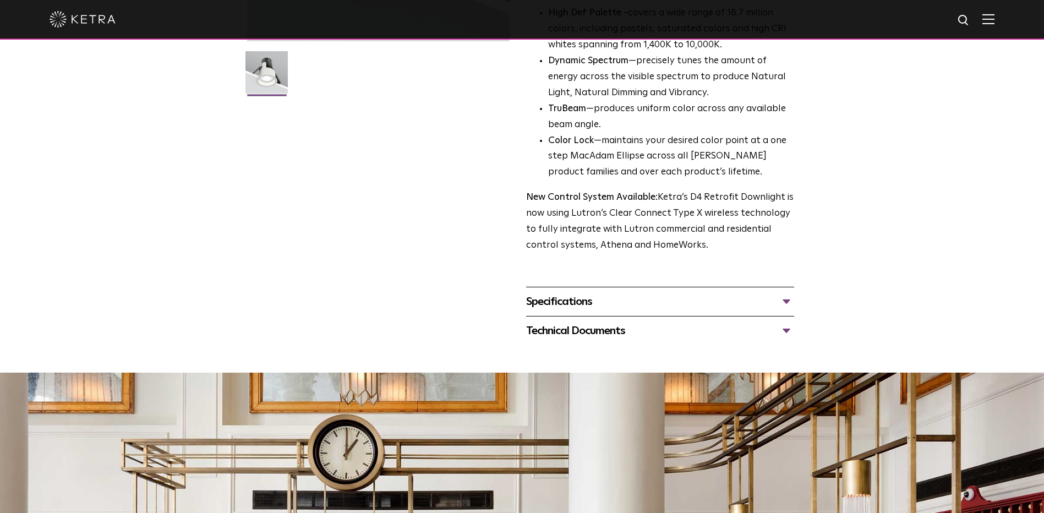
scroll to position [275, 0]
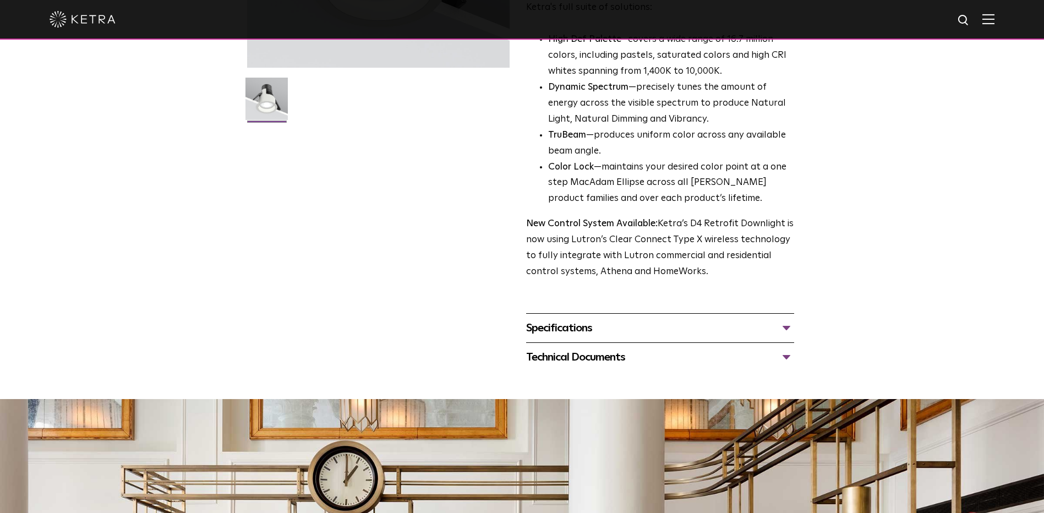
click at [561, 331] on div "Specifications" at bounding box center [660, 328] width 268 height 18
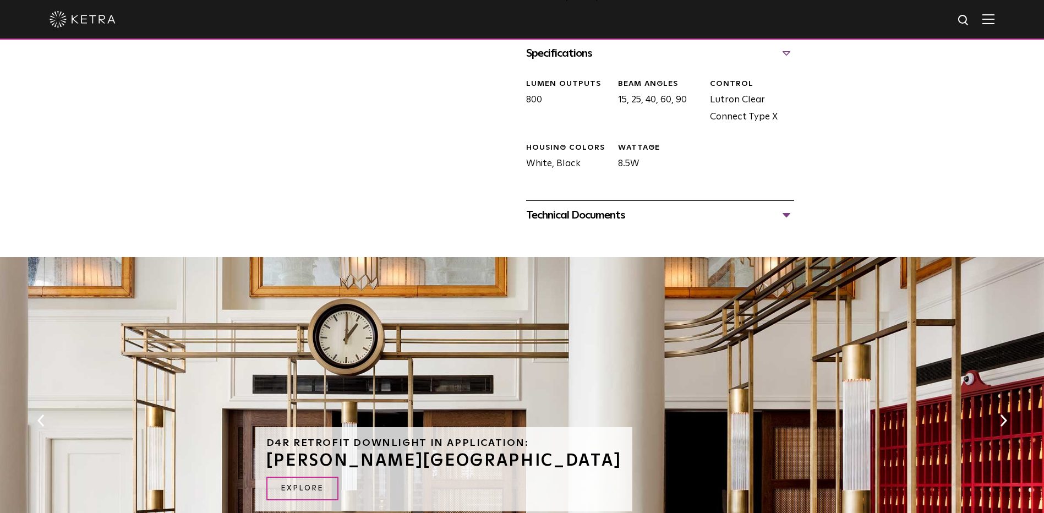
scroll to position [550, 0]
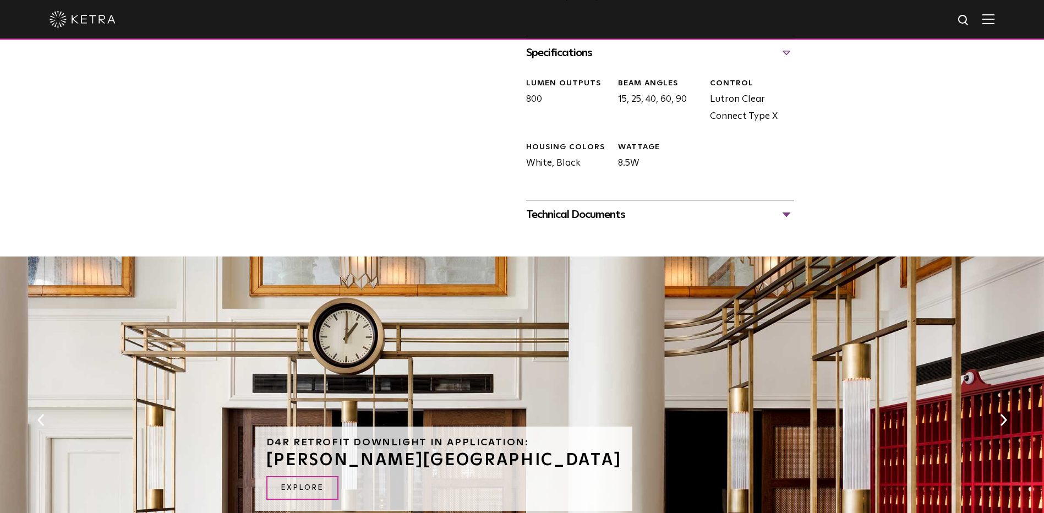
click at [560, 213] on div "Technical Documents" at bounding box center [660, 215] width 268 height 18
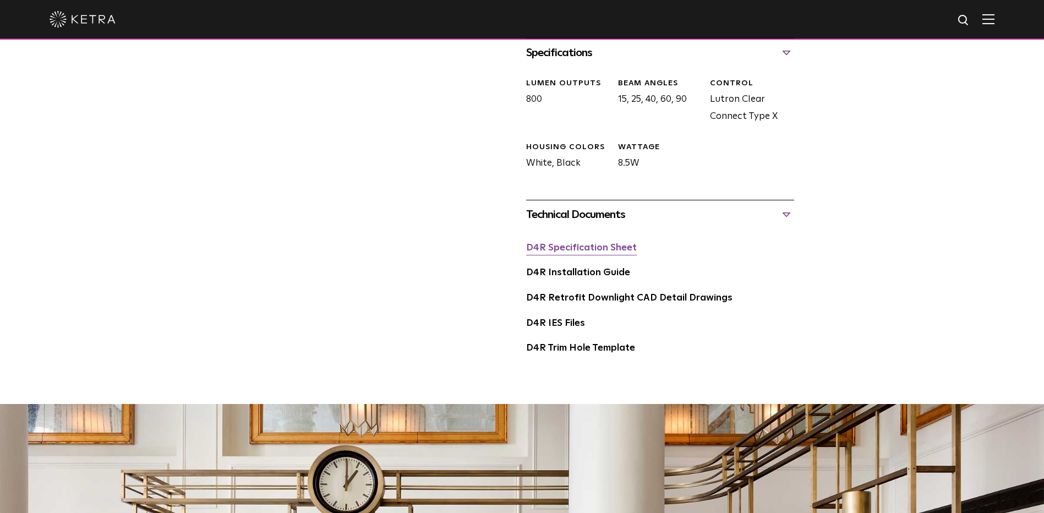
click at [558, 249] on link "D4R Specification Sheet" at bounding box center [581, 247] width 111 height 9
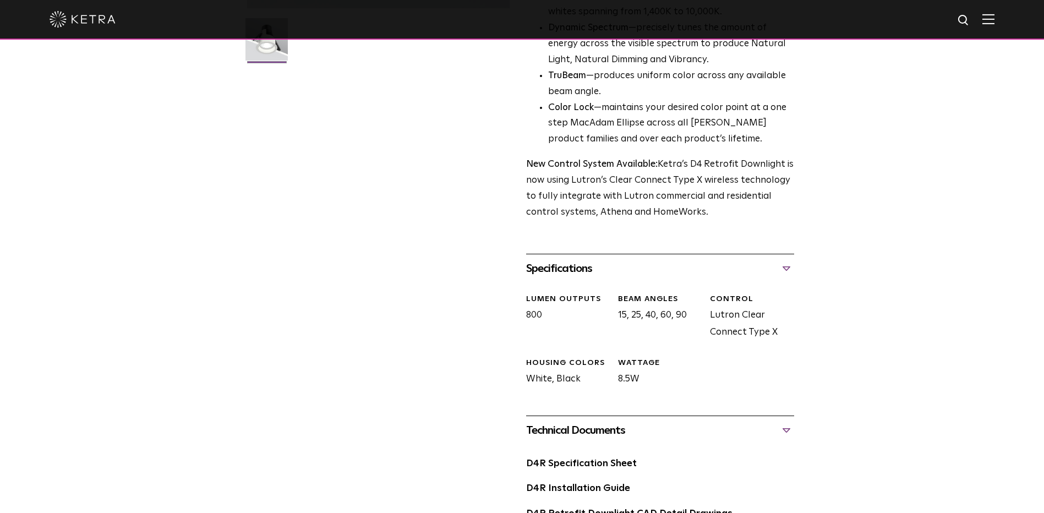
scroll to position [55, 0]
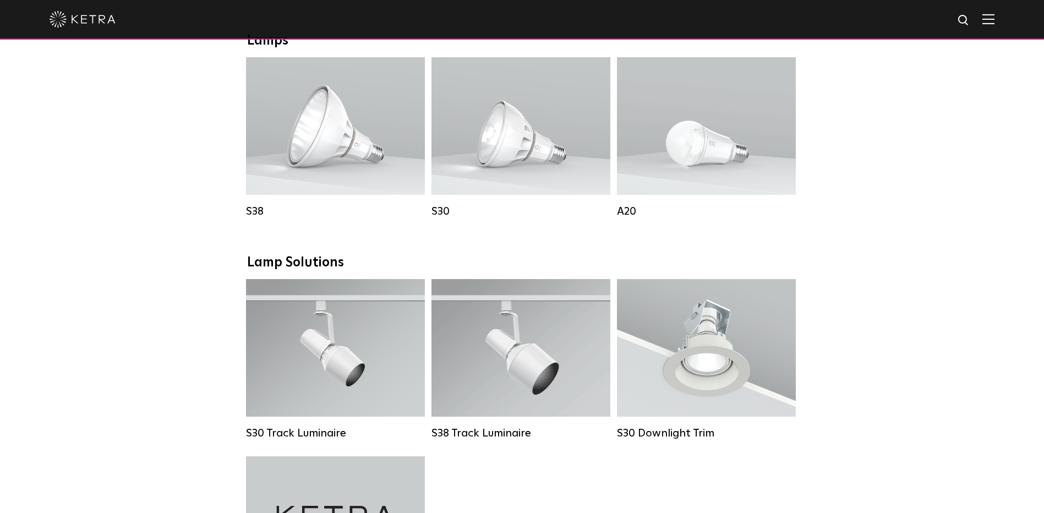
scroll to position [825, 0]
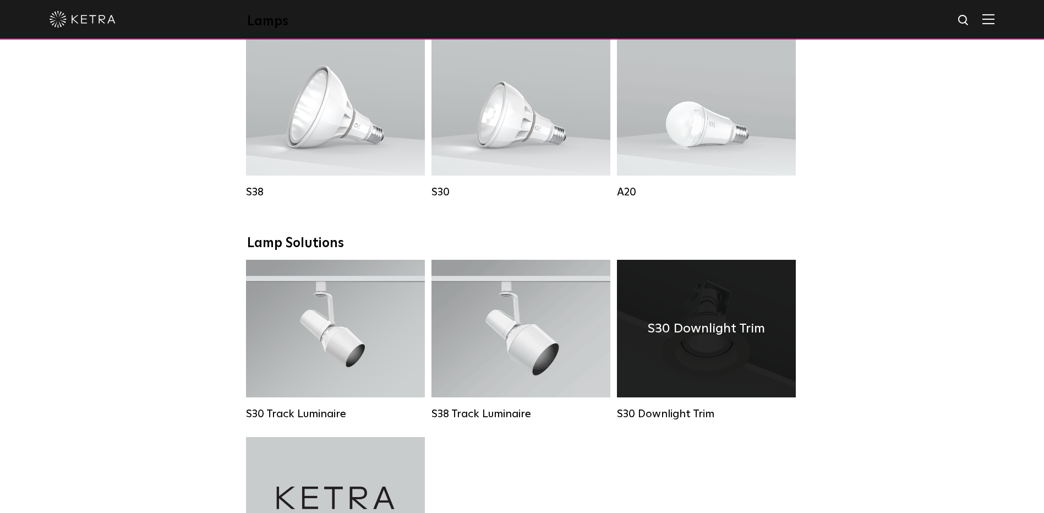
click at [692, 380] on div "S30 Downlight Trim" at bounding box center [706, 329] width 179 height 138
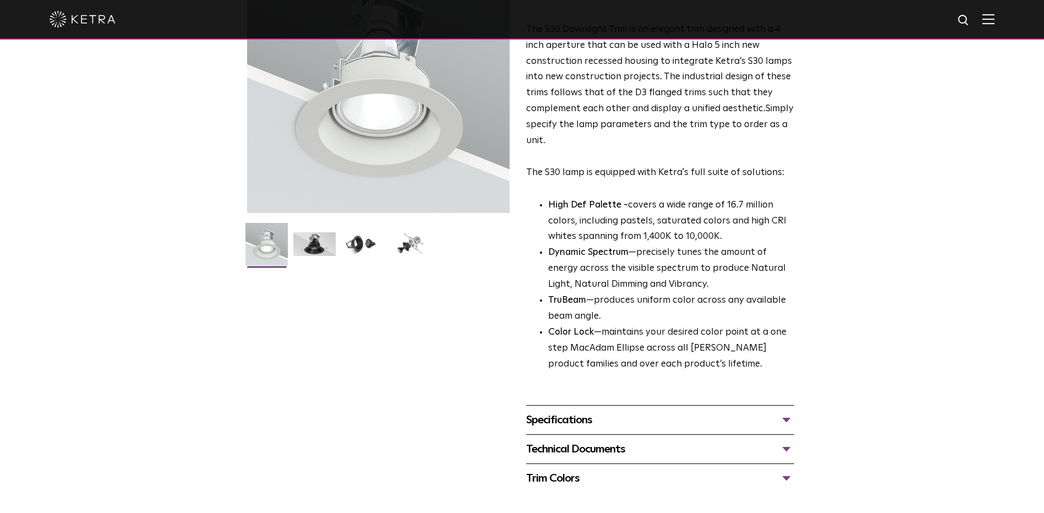
scroll to position [165, 0]
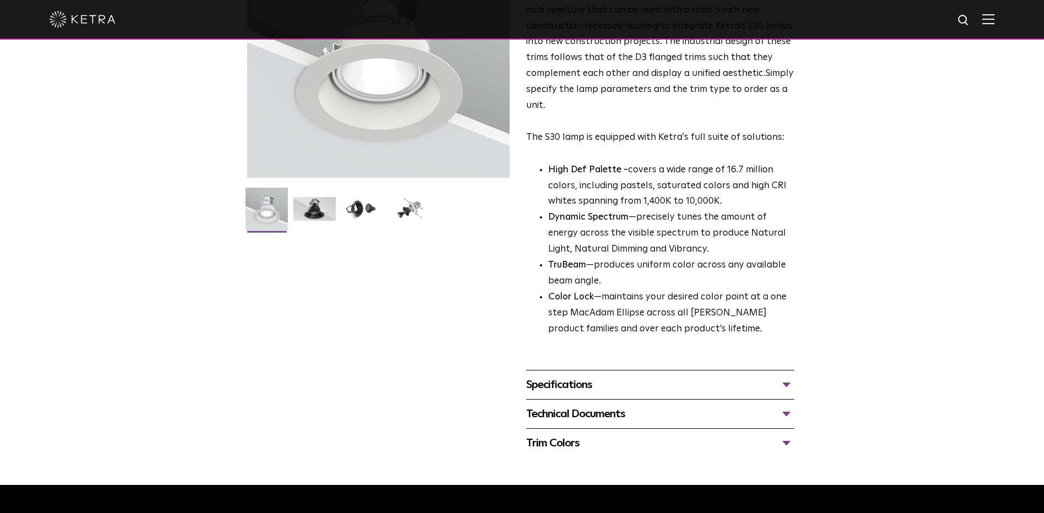
click at [591, 389] on div "Specifications" at bounding box center [660, 385] width 268 height 18
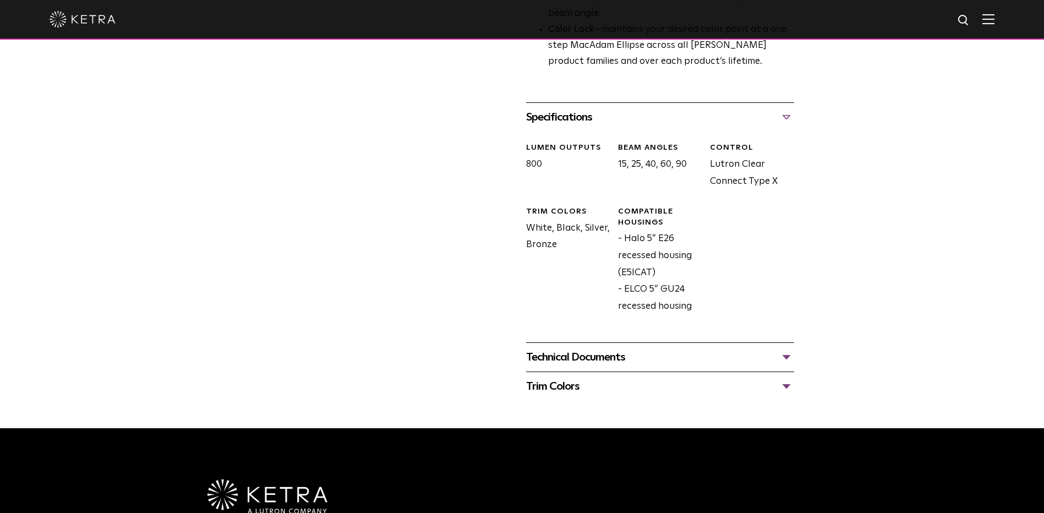
scroll to position [440, 0]
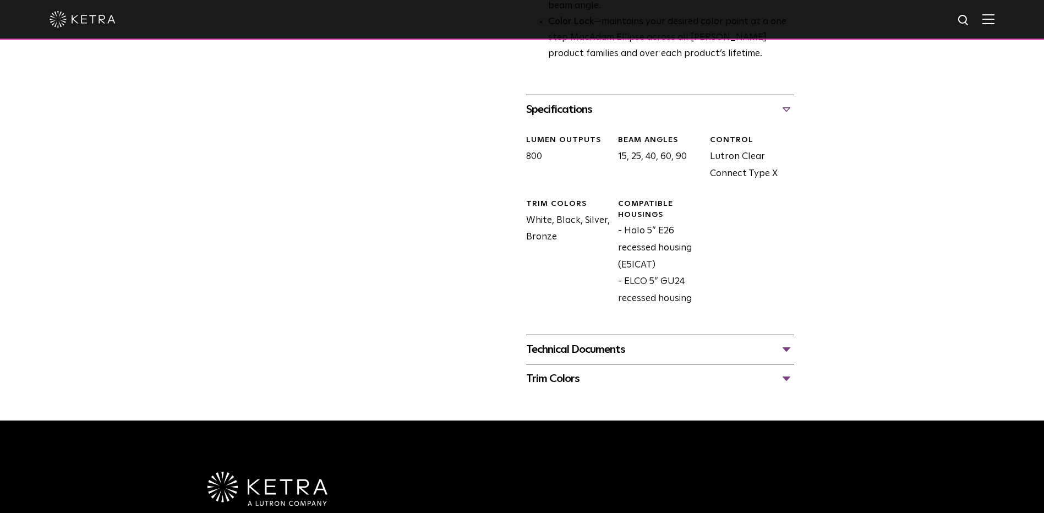
click at [599, 347] on div "Technical Documents" at bounding box center [660, 350] width 268 height 18
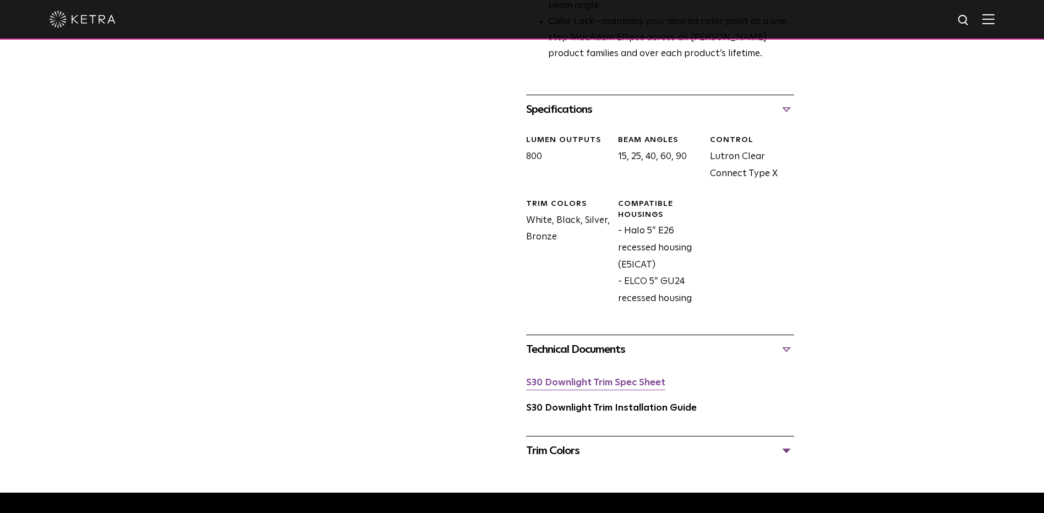
click at [584, 382] on link "S30 Downlight Trim Spec Sheet" at bounding box center [595, 382] width 139 height 9
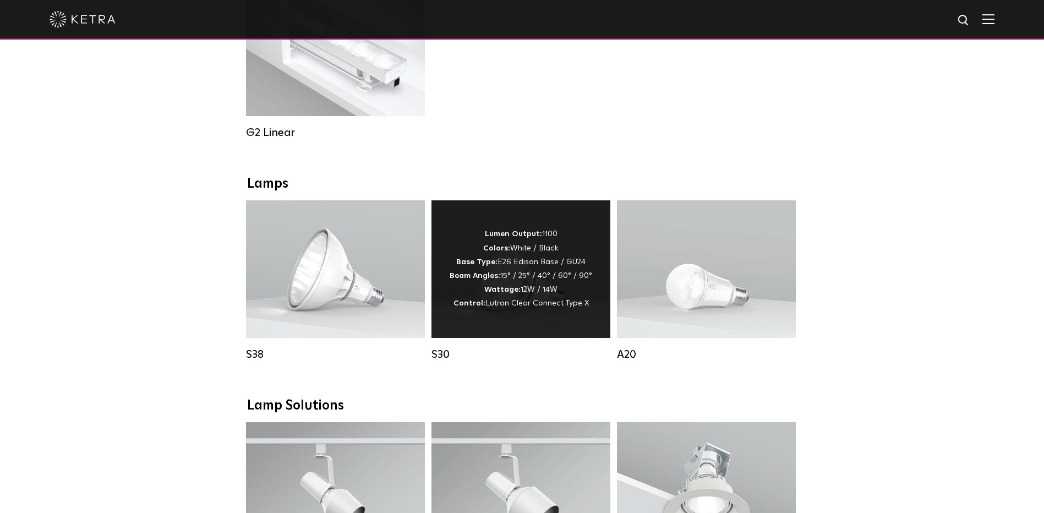
scroll to position [715, 0]
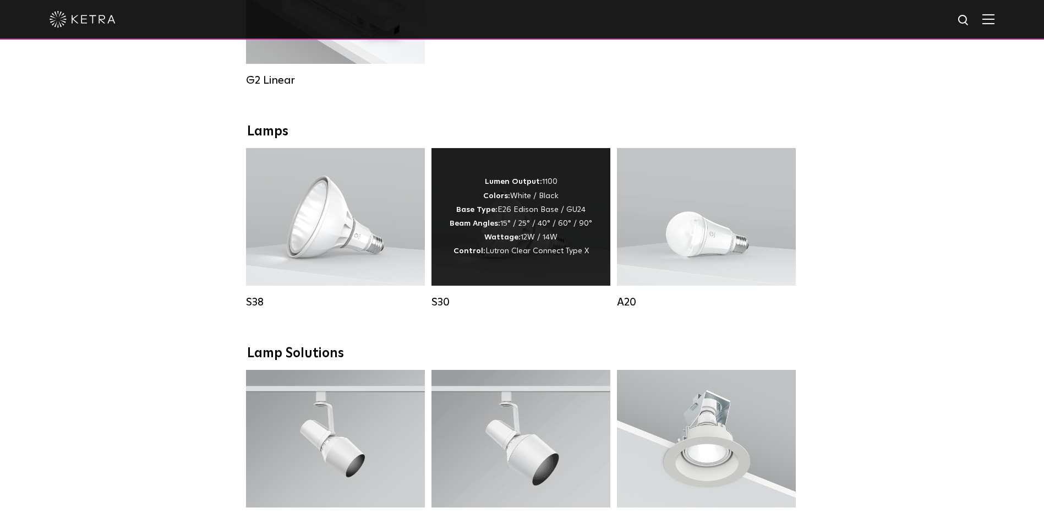
click at [484, 250] on div "Lumen Output: 1100 Colors: White / Black Base Type: E26 Edison Base / GU24 Beam…" at bounding box center [521, 216] width 143 height 83
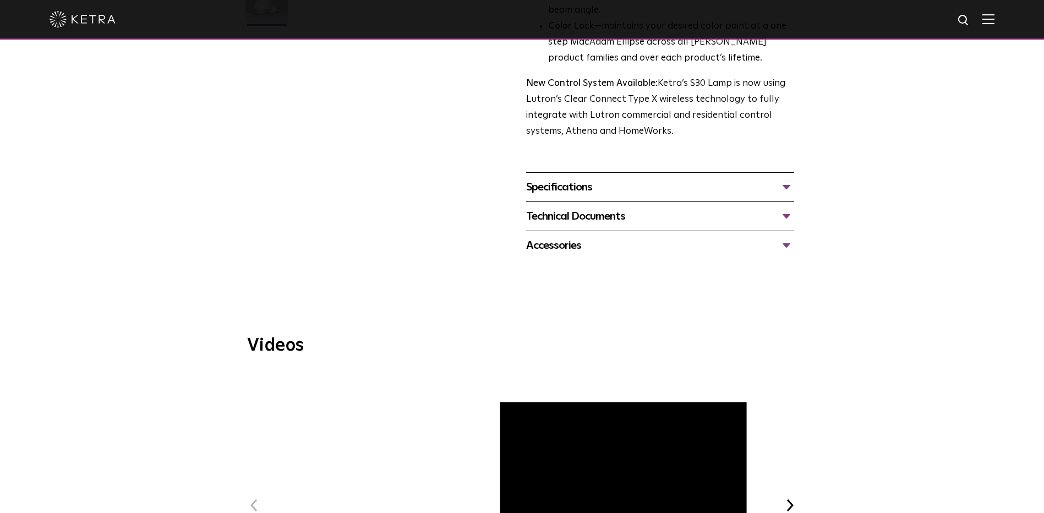
scroll to position [385, 0]
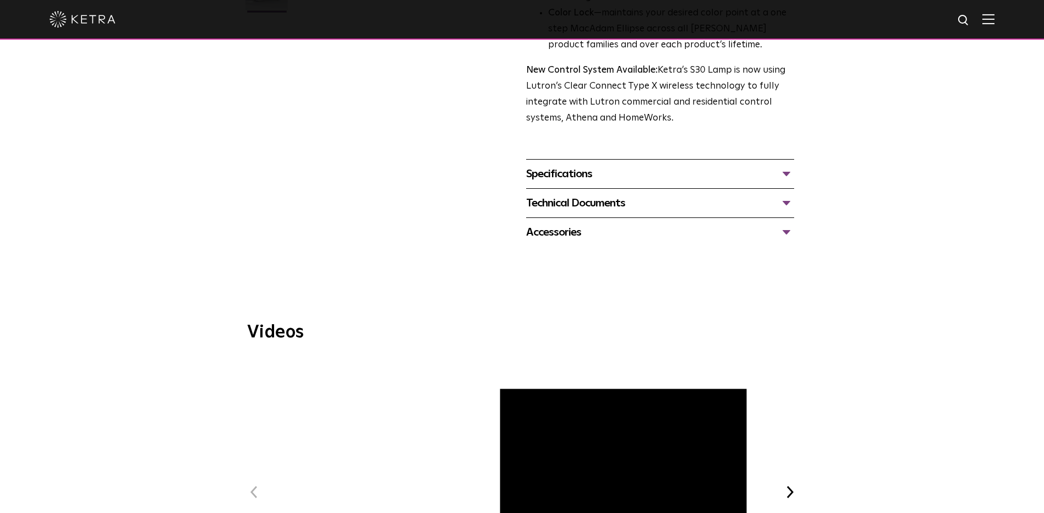
click at [594, 207] on div "Technical Documents" at bounding box center [660, 203] width 268 height 18
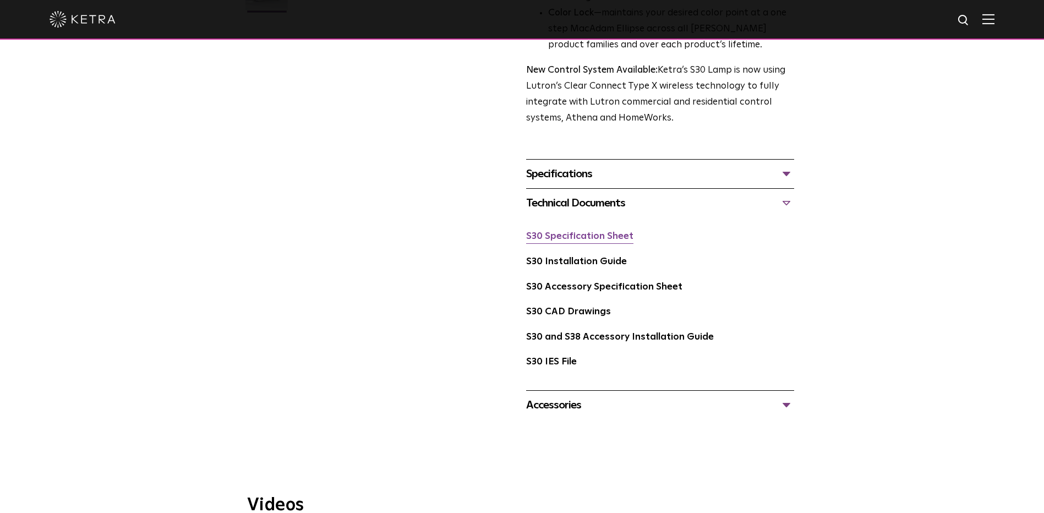
click at [594, 235] on link "S30 Specification Sheet" at bounding box center [579, 236] width 107 height 9
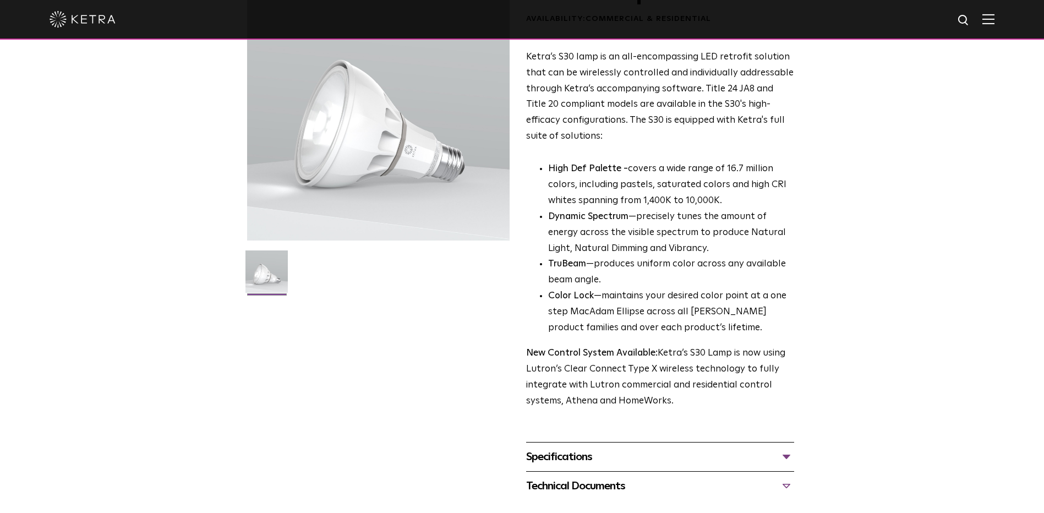
scroll to position [0, 0]
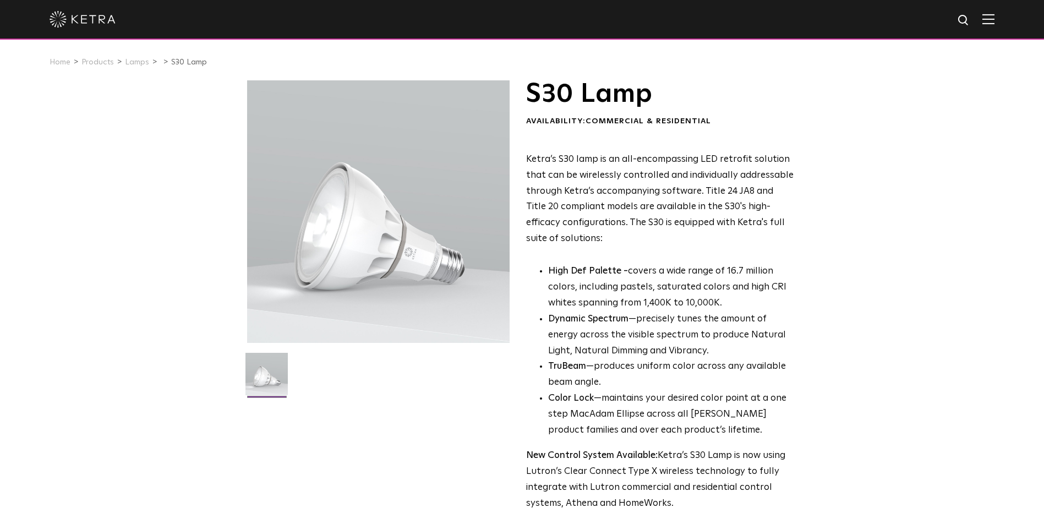
click at [967, 22] on img at bounding box center [964, 21] width 14 height 14
type input "high vibrancy"
click at [944, 19] on img "Search" at bounding box center [938, 21] width 12 height 12
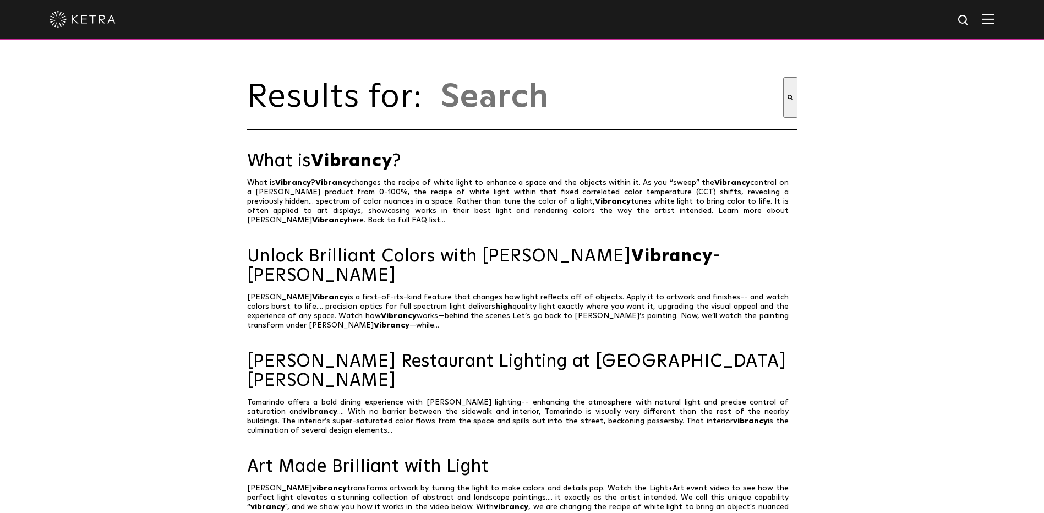
type input "high vibrancy"
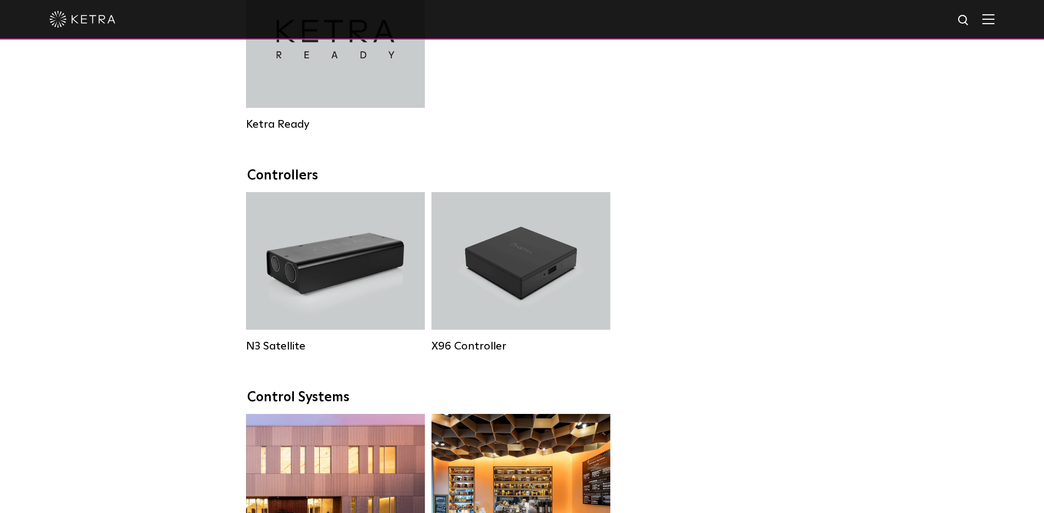
scroll to position [1292, 0]
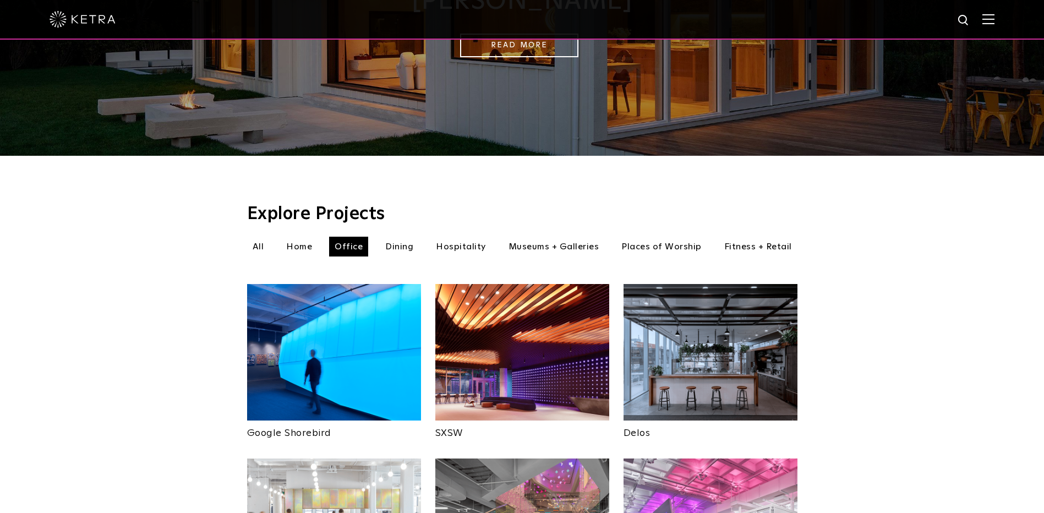
click at [1004, 20] on div at bounding box center [522, 20] width 1044 height 40
